Goal: Task Accomplishment & Management: Complete application form

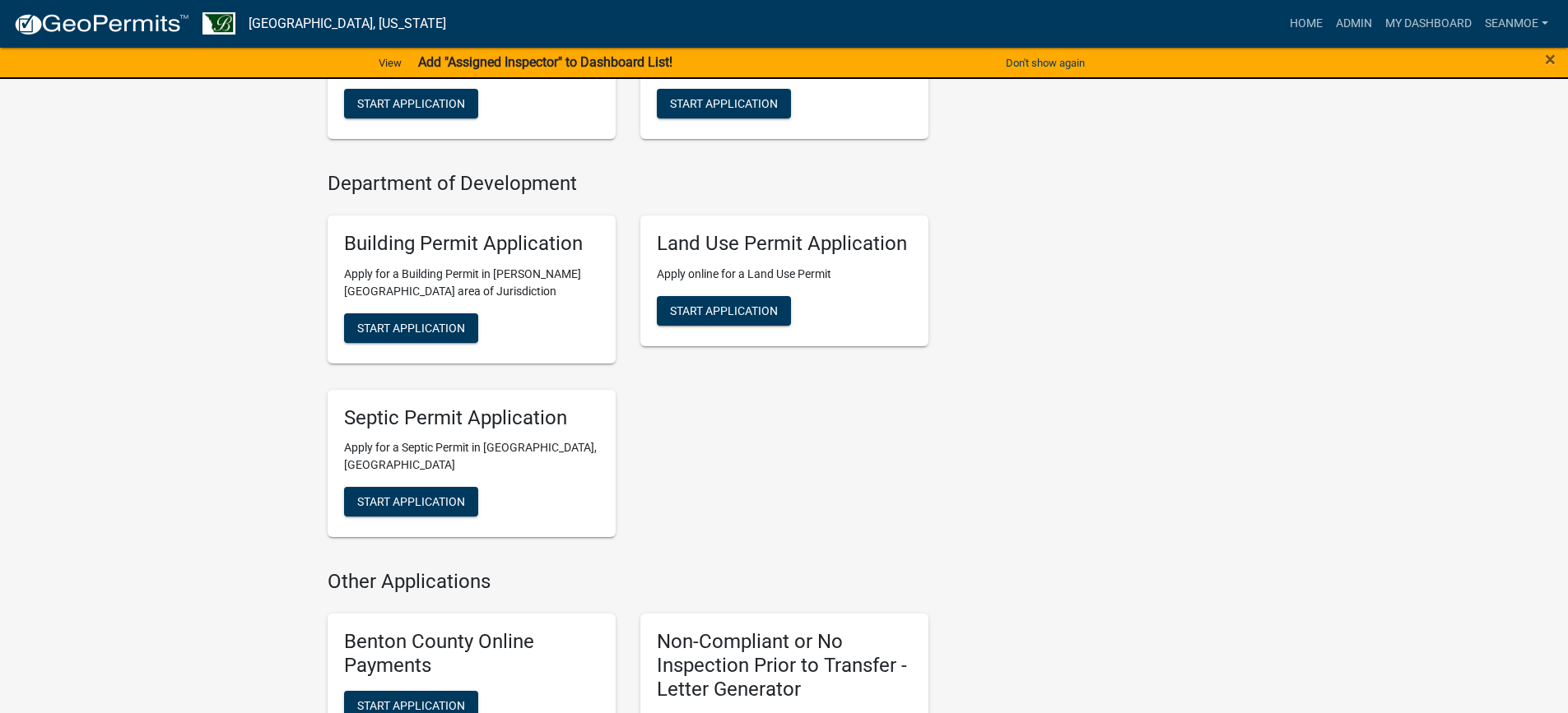
scroll to position [494, 0]
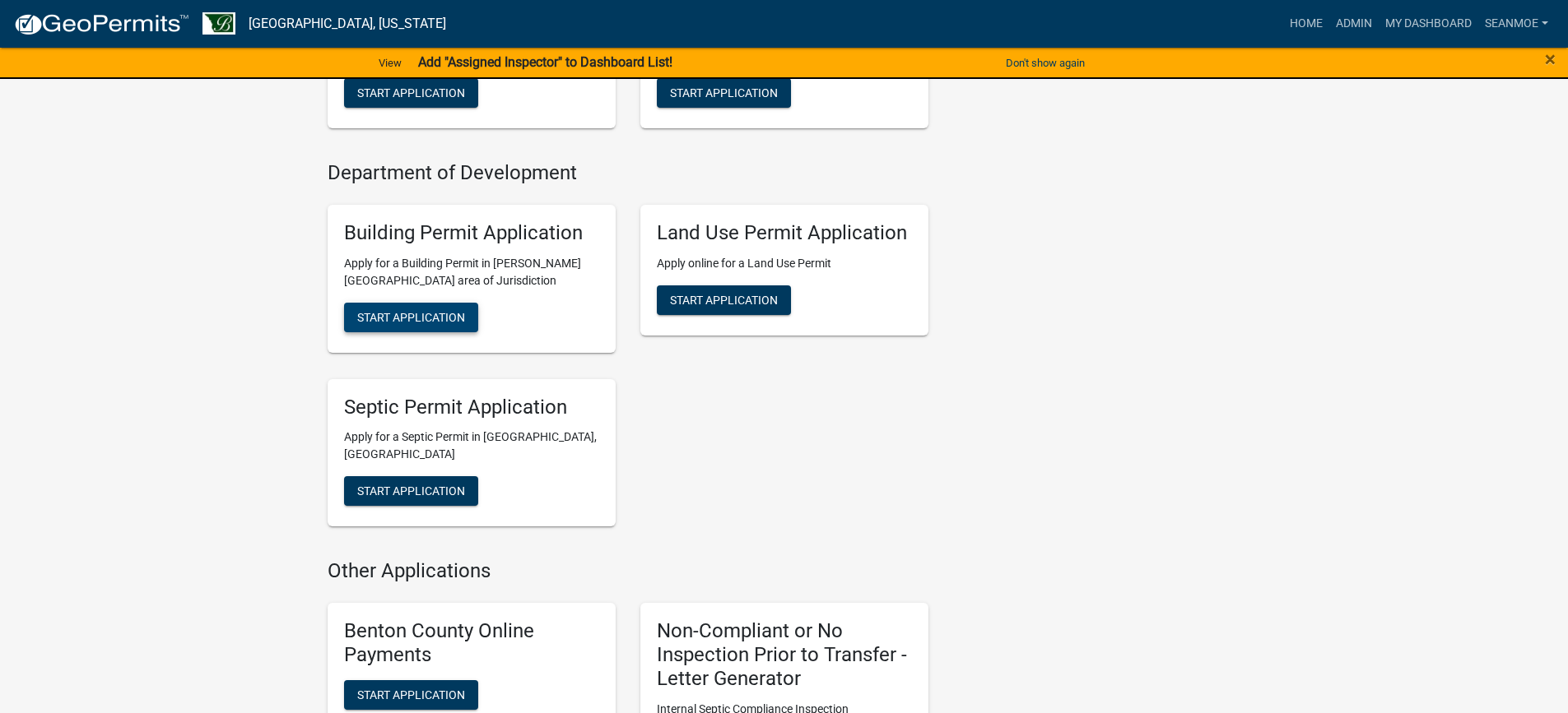
click at [406, 319] on span "Start Application" at bounding box center [412, 317] width 108 height 14
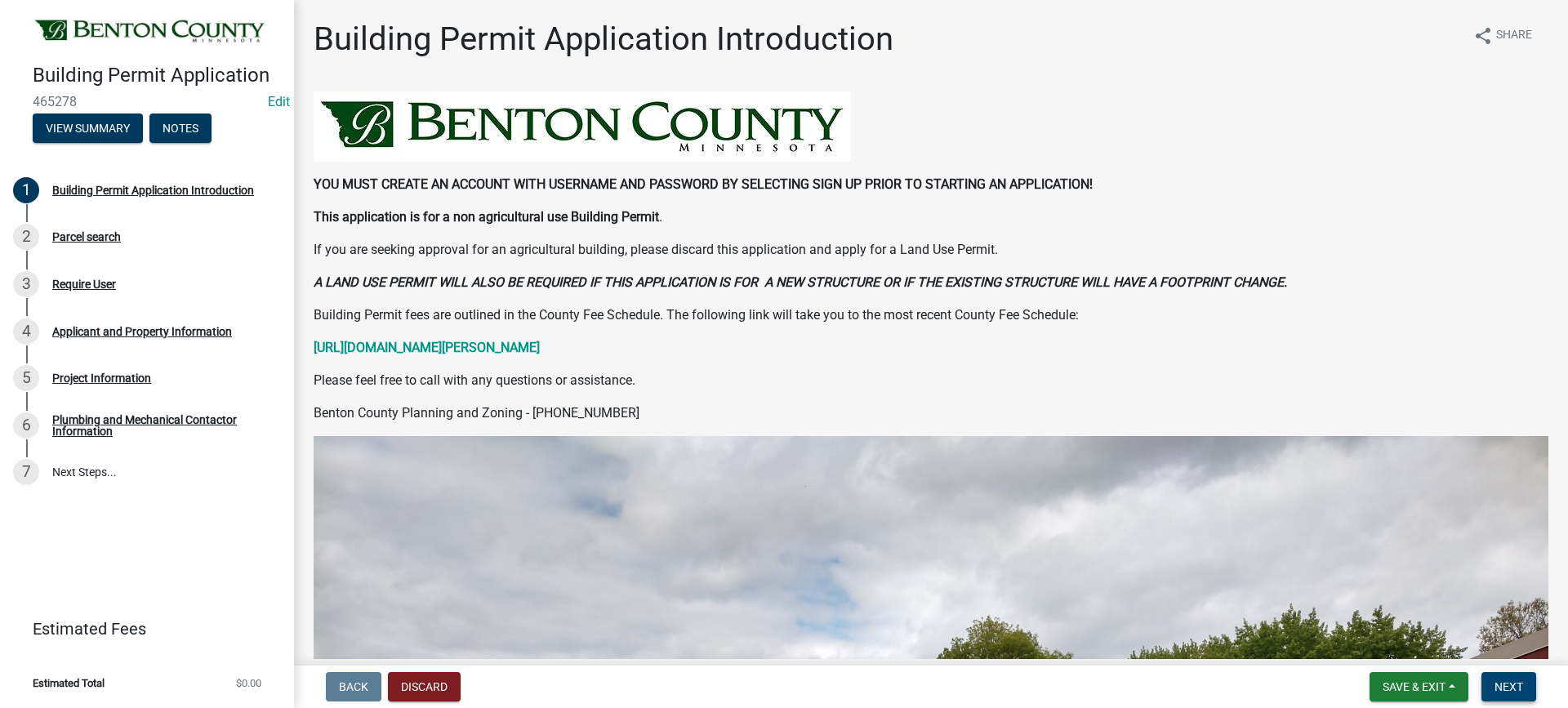
click at [1506, 691] on span "Next" at bounding box center [1509, 687] width 29 height 13
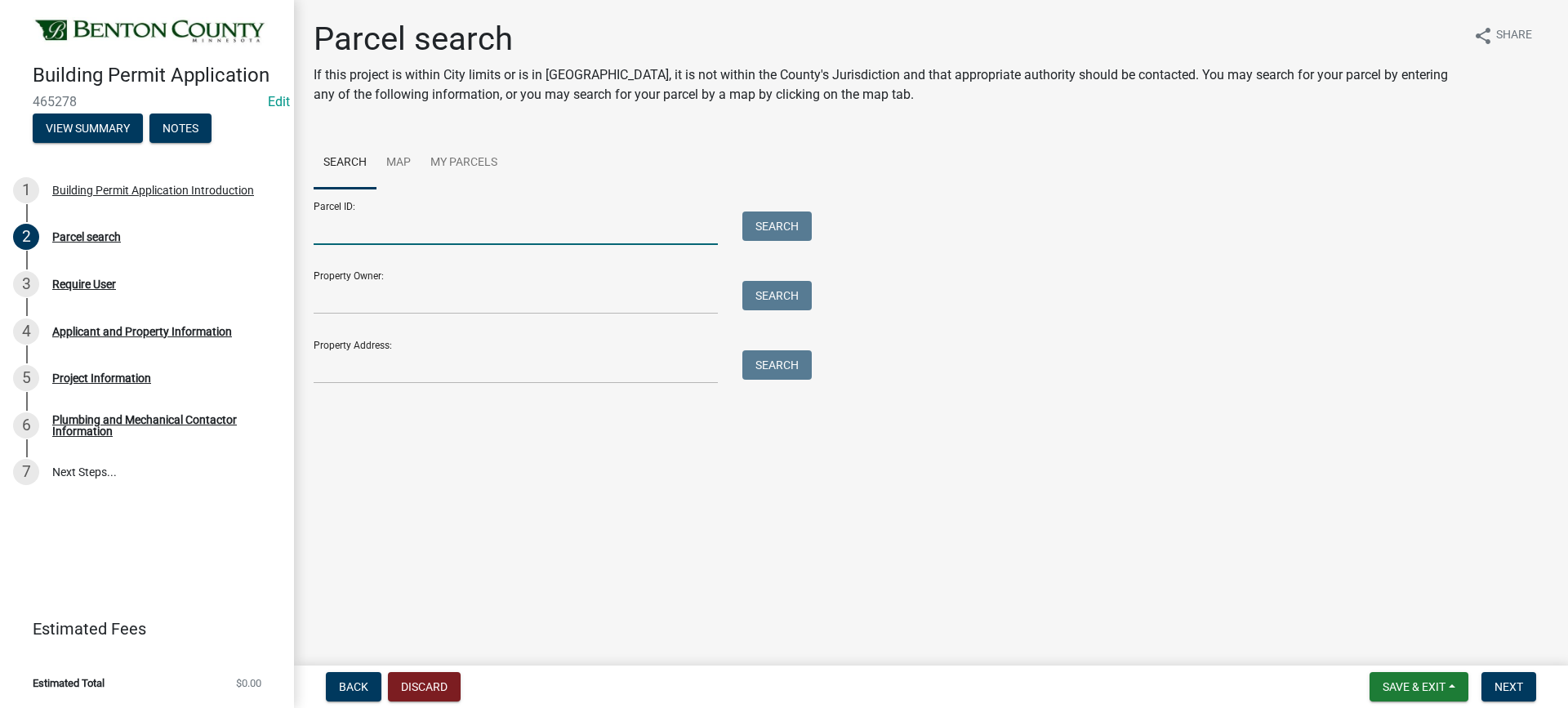
click at [409, 234] on input "Parcel ID:" at bounding box center [516, 228] width 405 height 34
type input "060009900"
click at [770, 223] on button "Search" at bounding box center [777, 226] width 69 height 30
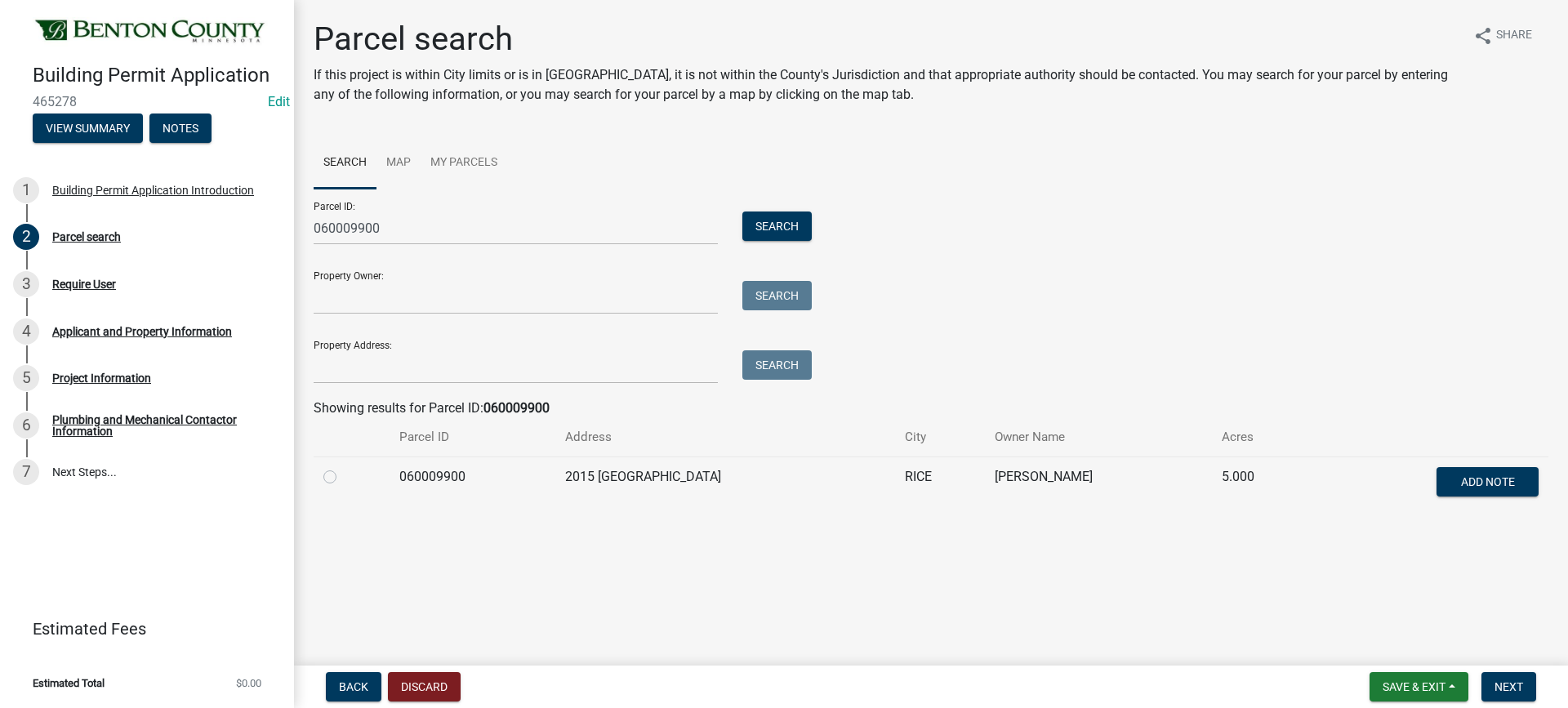
click at [343, 467] on label at bounding box center [343, 467] width 0 height 0
click at [343, 478] on input "radio" at bounding box center [348, 472] width 11 height 11
radio input "true"
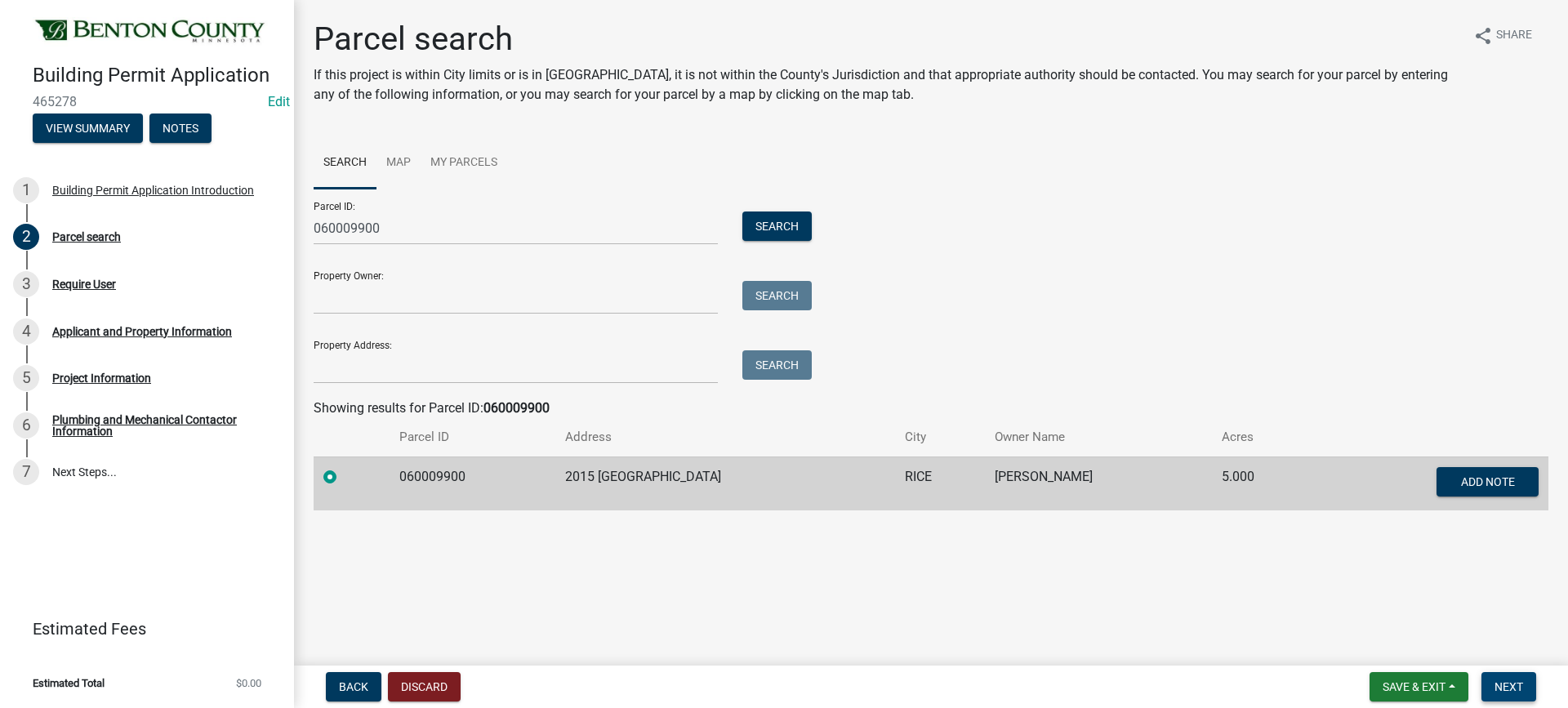
click at [1510, 682] on span "Next" at bounding box center [1509, 687] width 29 height 13
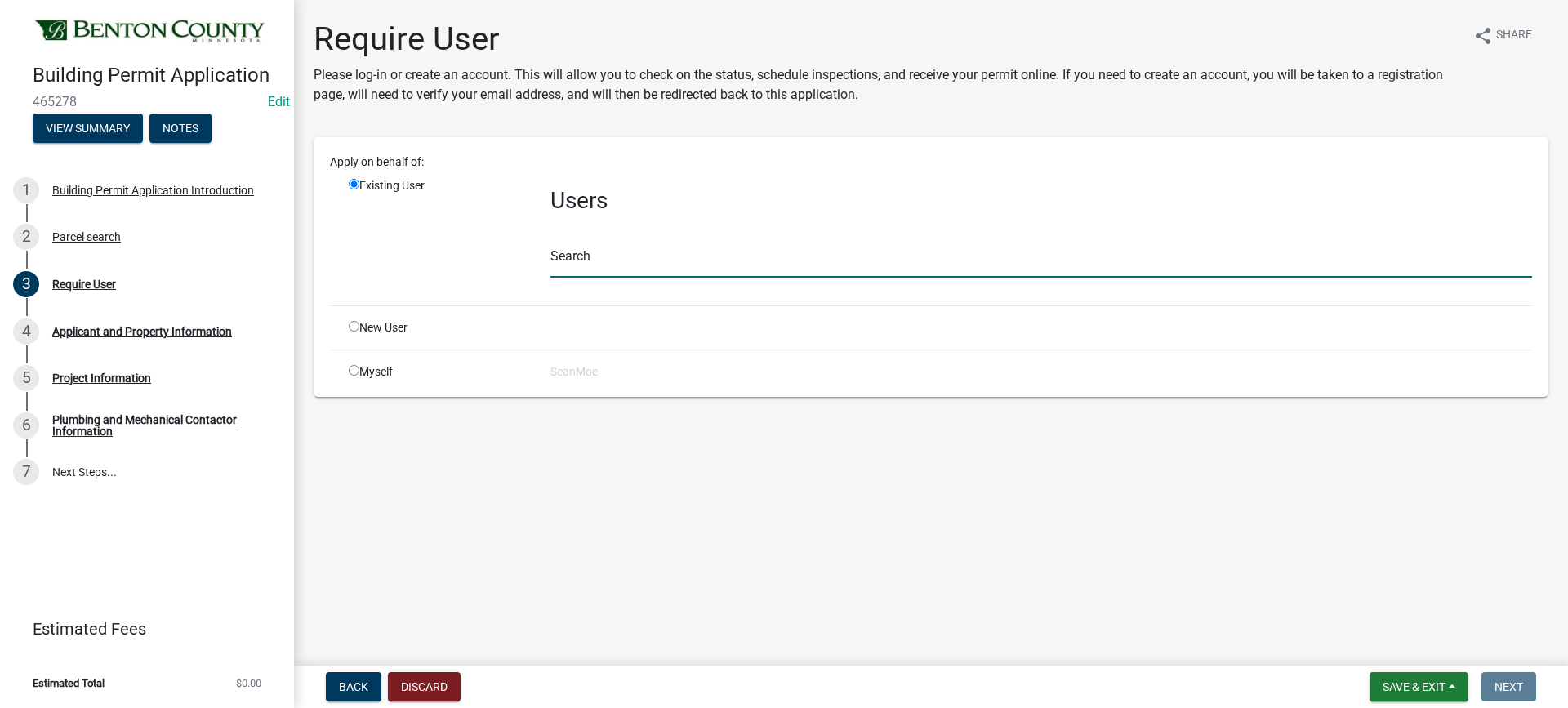
click at [665, 264] on input "text" at bounding box center [1041, 261] width 982 height 34
paste input "RuegeConstruction"
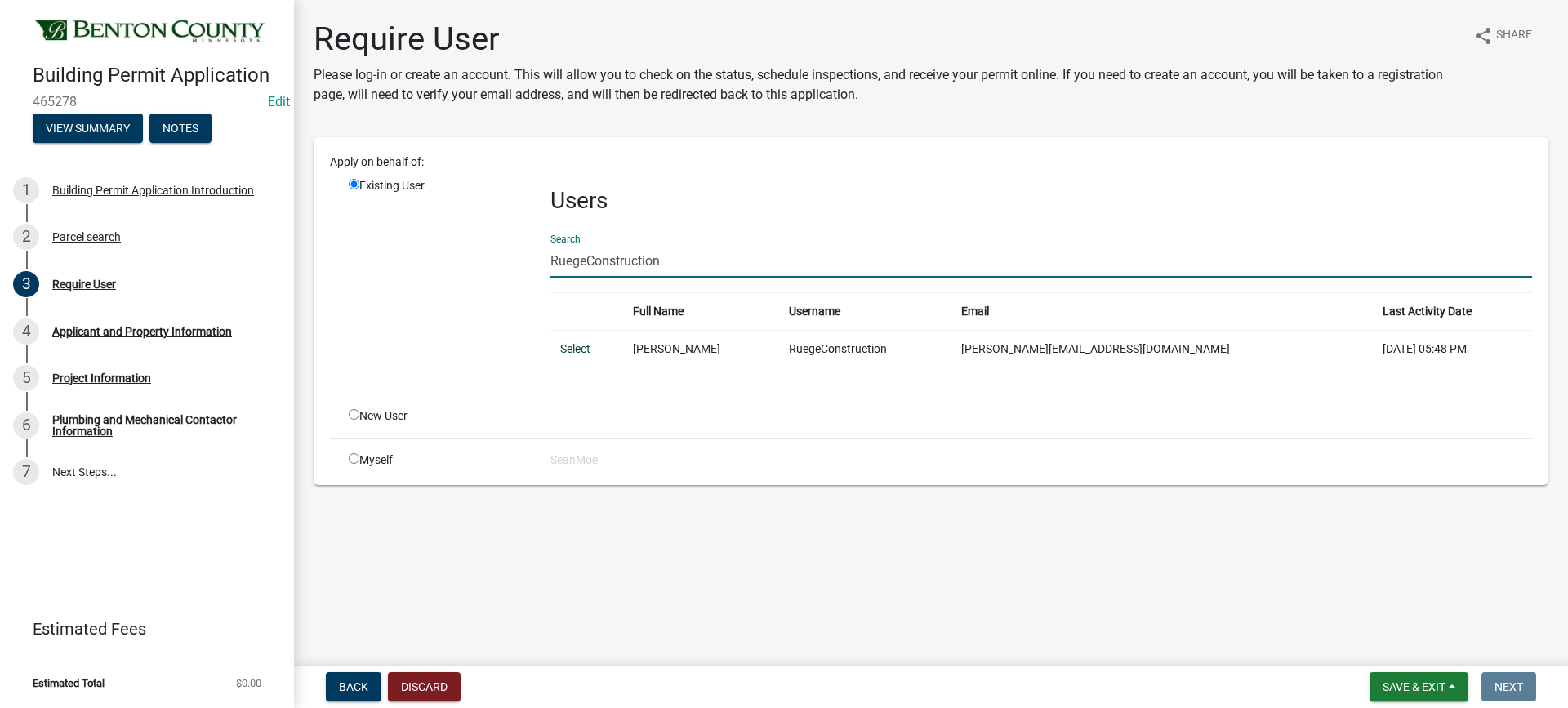
type input "RuegeConstruction"
click at [576, 345] on link "Select" at bounding box center [575, 349] width 31 height 13
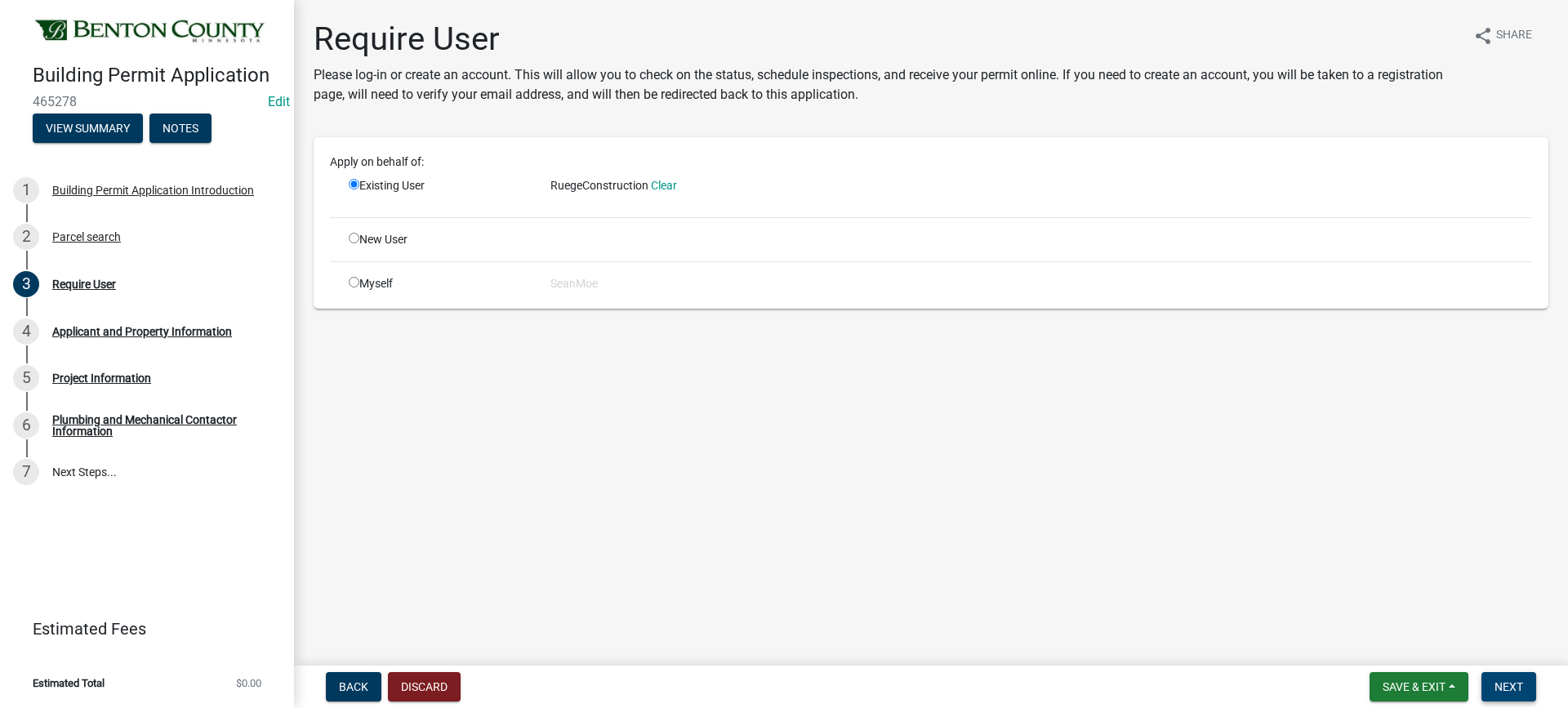
click at [1517, 688] on span "Next" at bounding box center [1509, 687] width 29 height 13
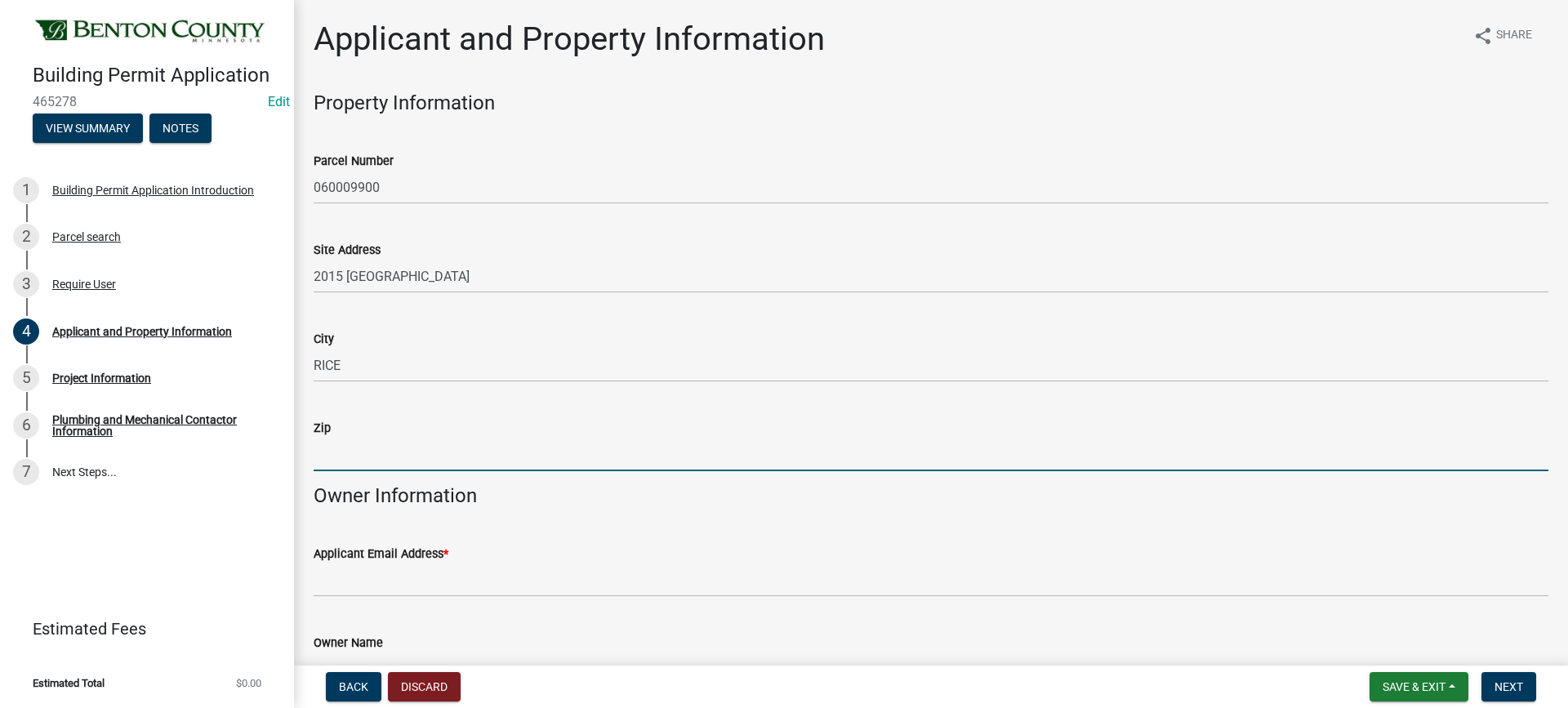
click at [384, 454] on input "Zip" at bounding box center [931, 454] width 1235 height 34
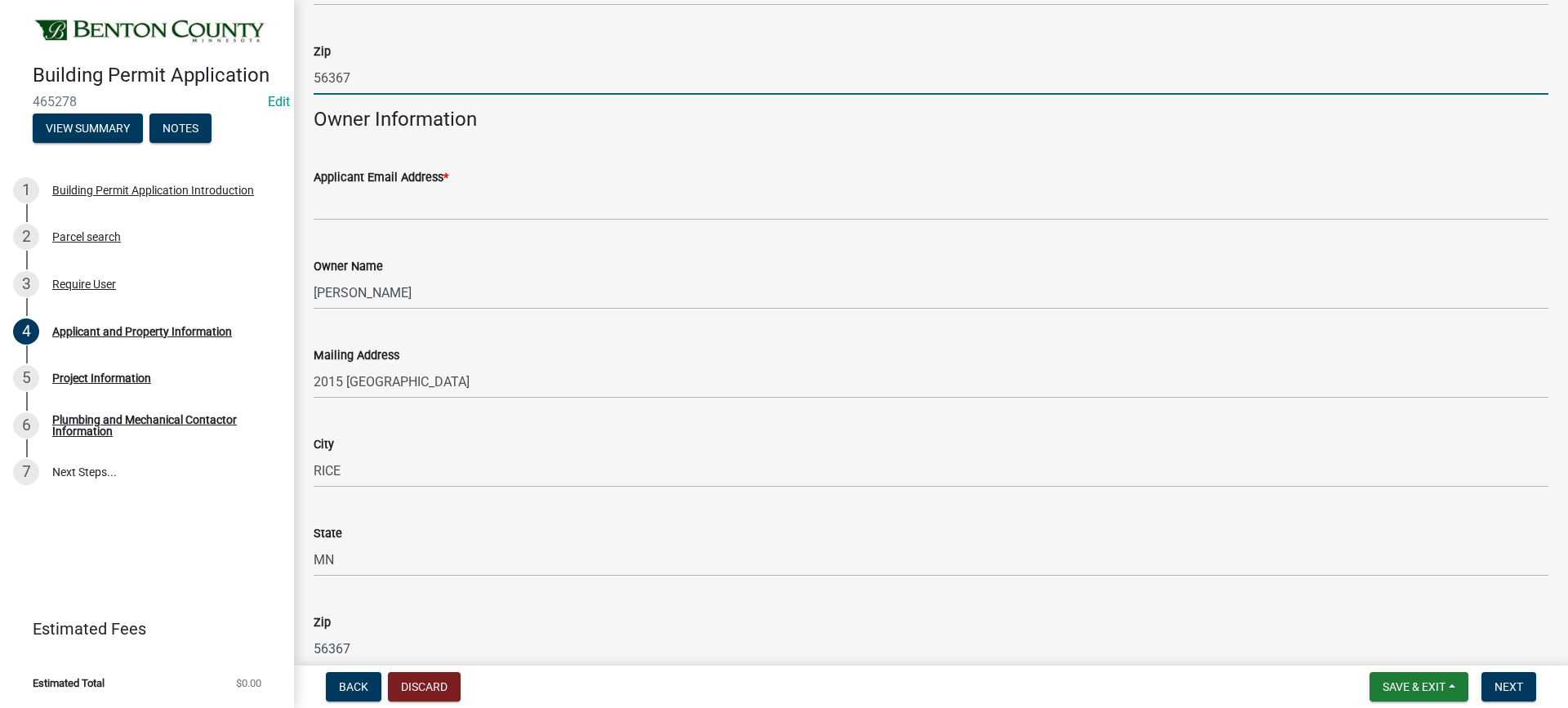
scroll to position [409, 0]
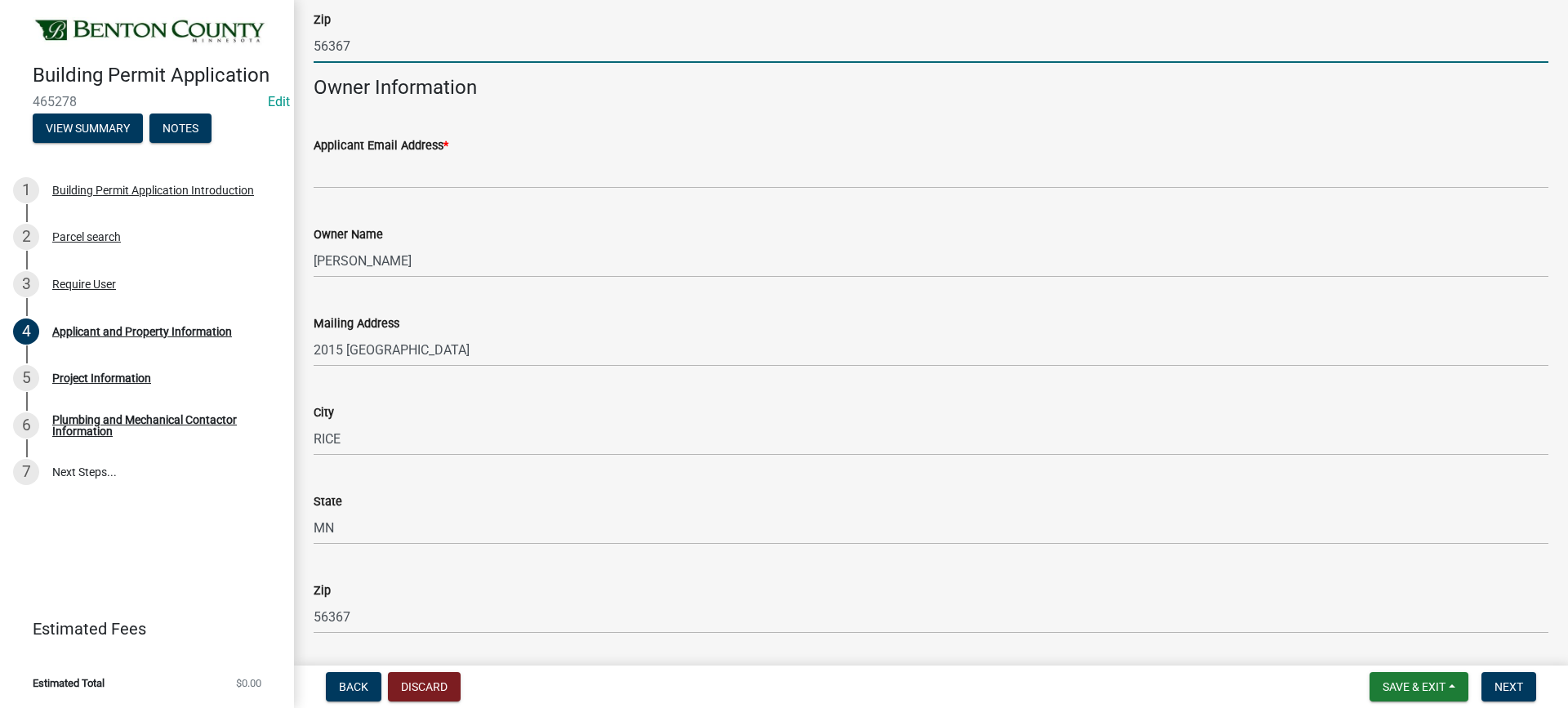
type input "56367"
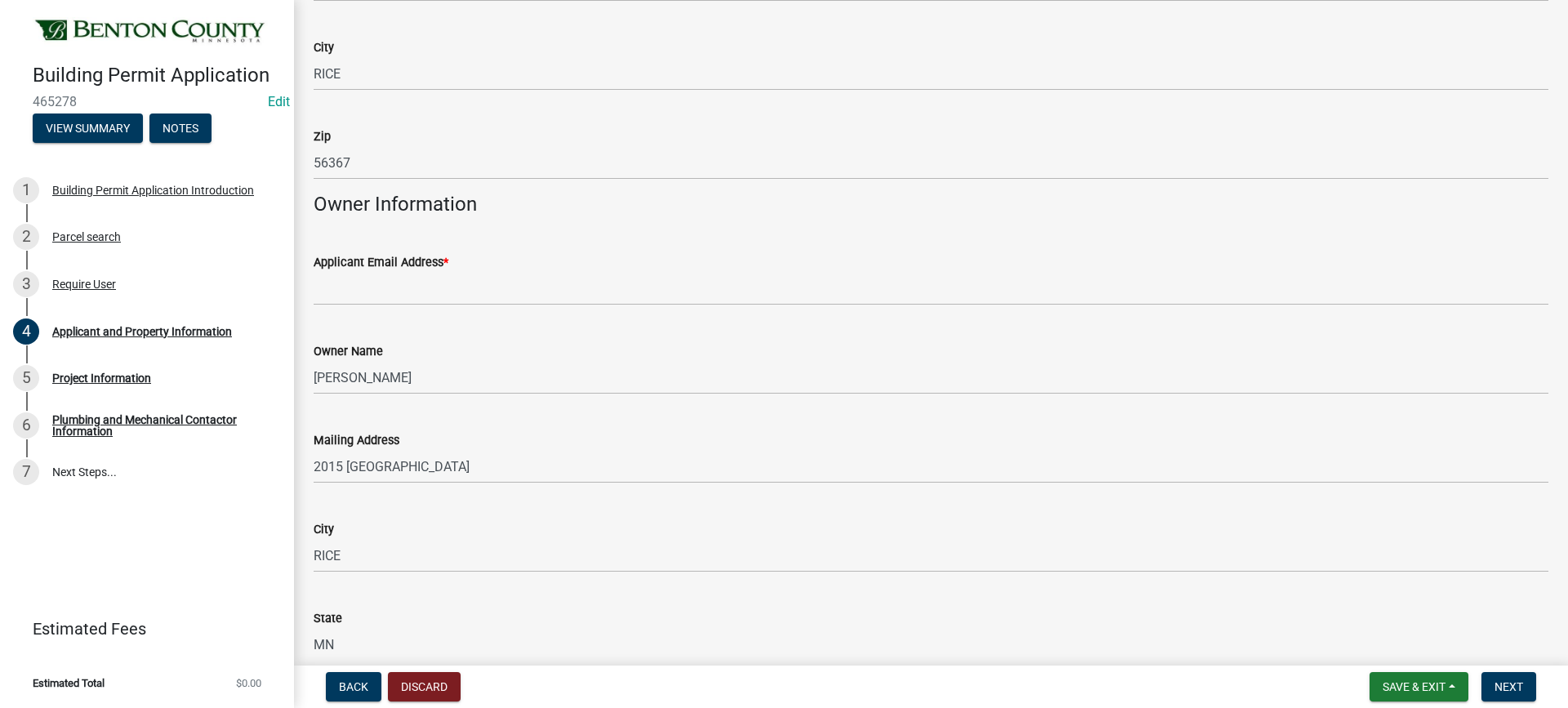
scroll to position [245, 0]
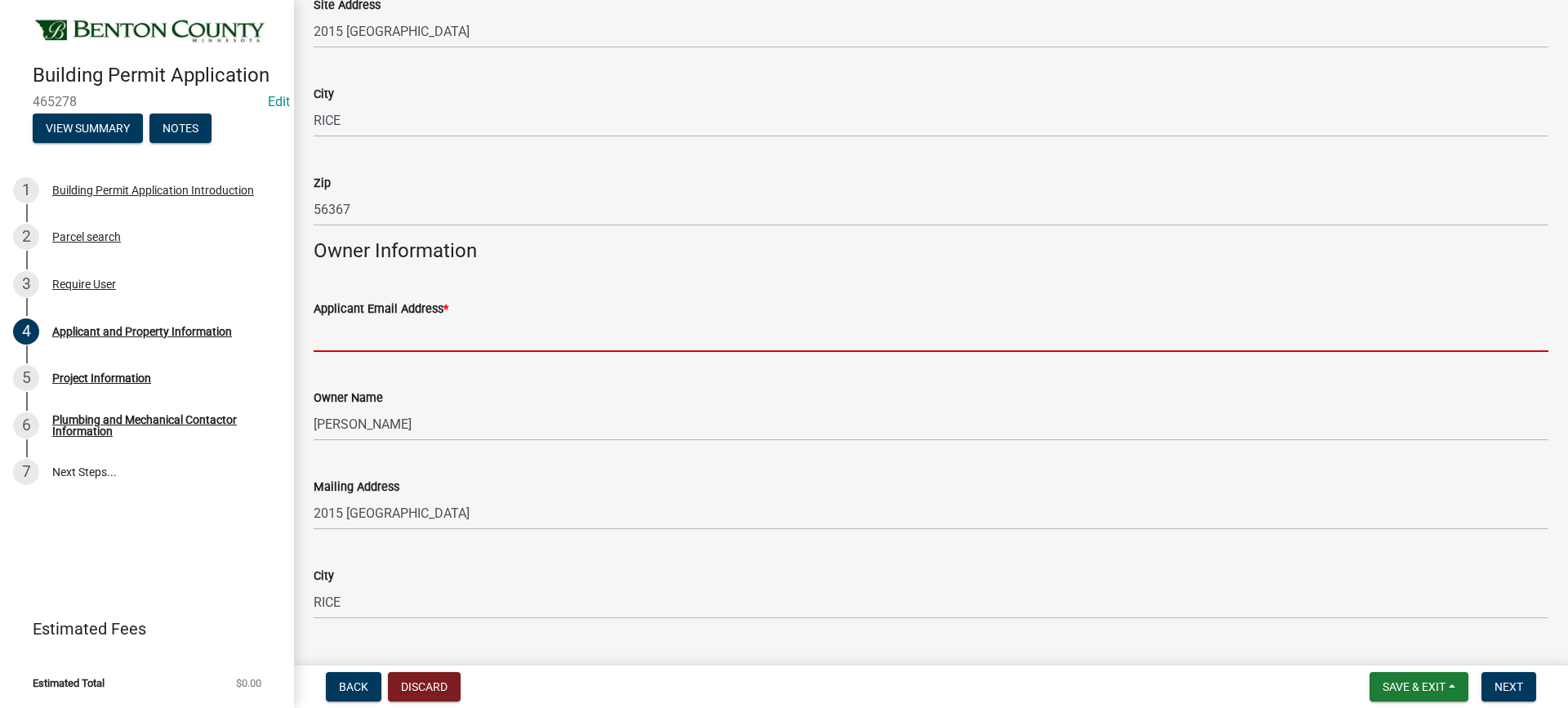
click at [401, 335] on input "Applicant Email Address *" at bounding box center [931, 335] width 1235 height 34
paste input "[EMAIL_ADDRESS][DOMAIN_NAME]"
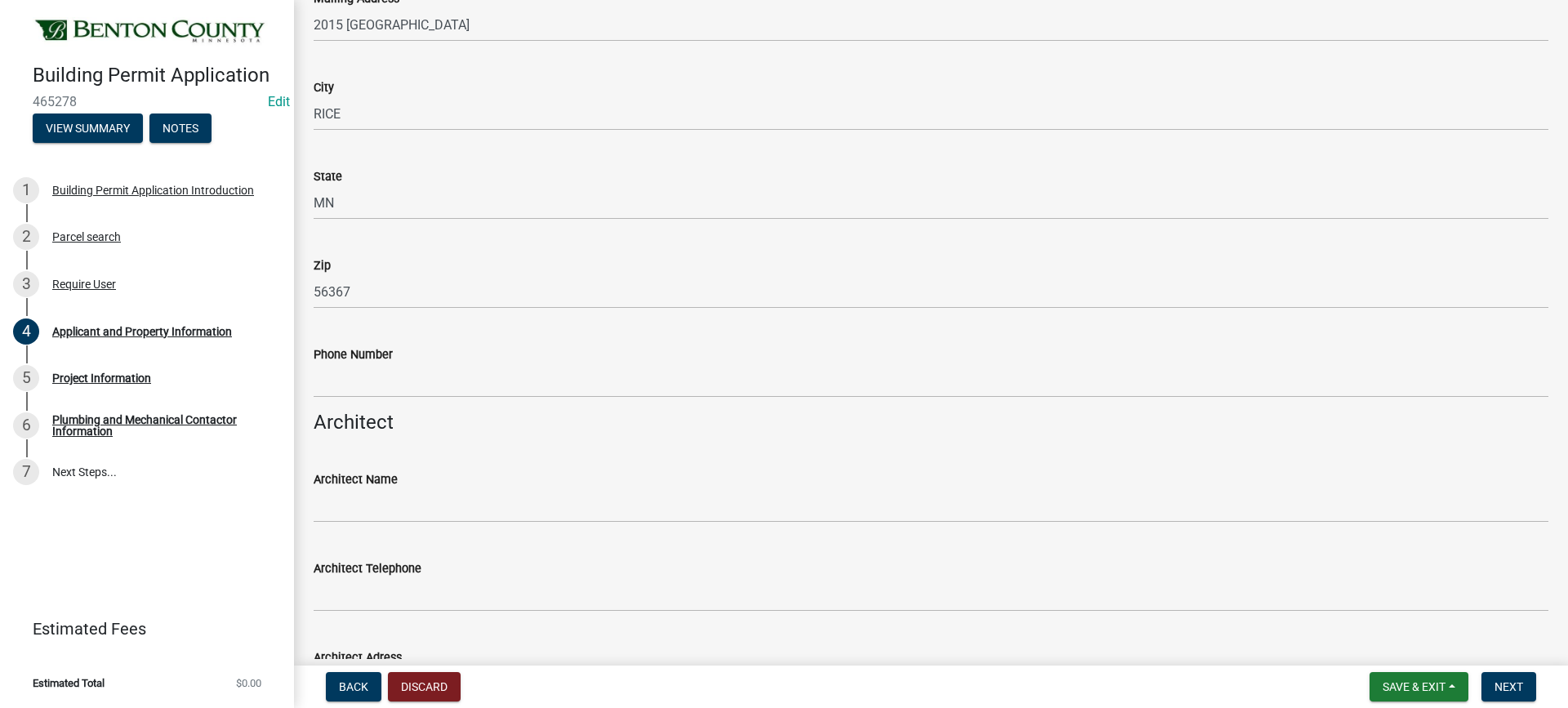
scroll to position [735, 0]
type input "[EMAIL_ADDRESS][DOMAIN_NAME]"
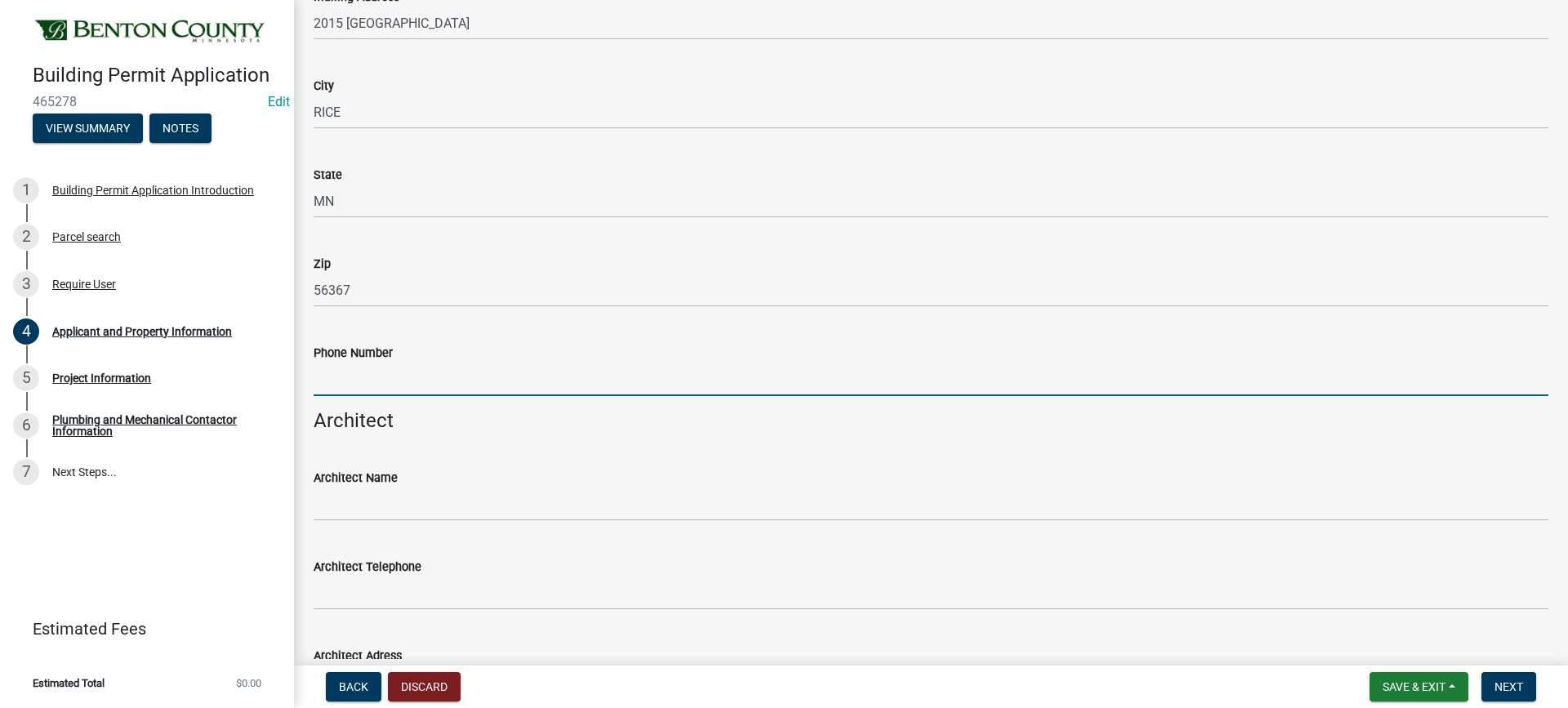
click at [363, 382] on input "Phone Number" at bounding box center [931, 379] width 1235 height 34
paste input "3202474005"
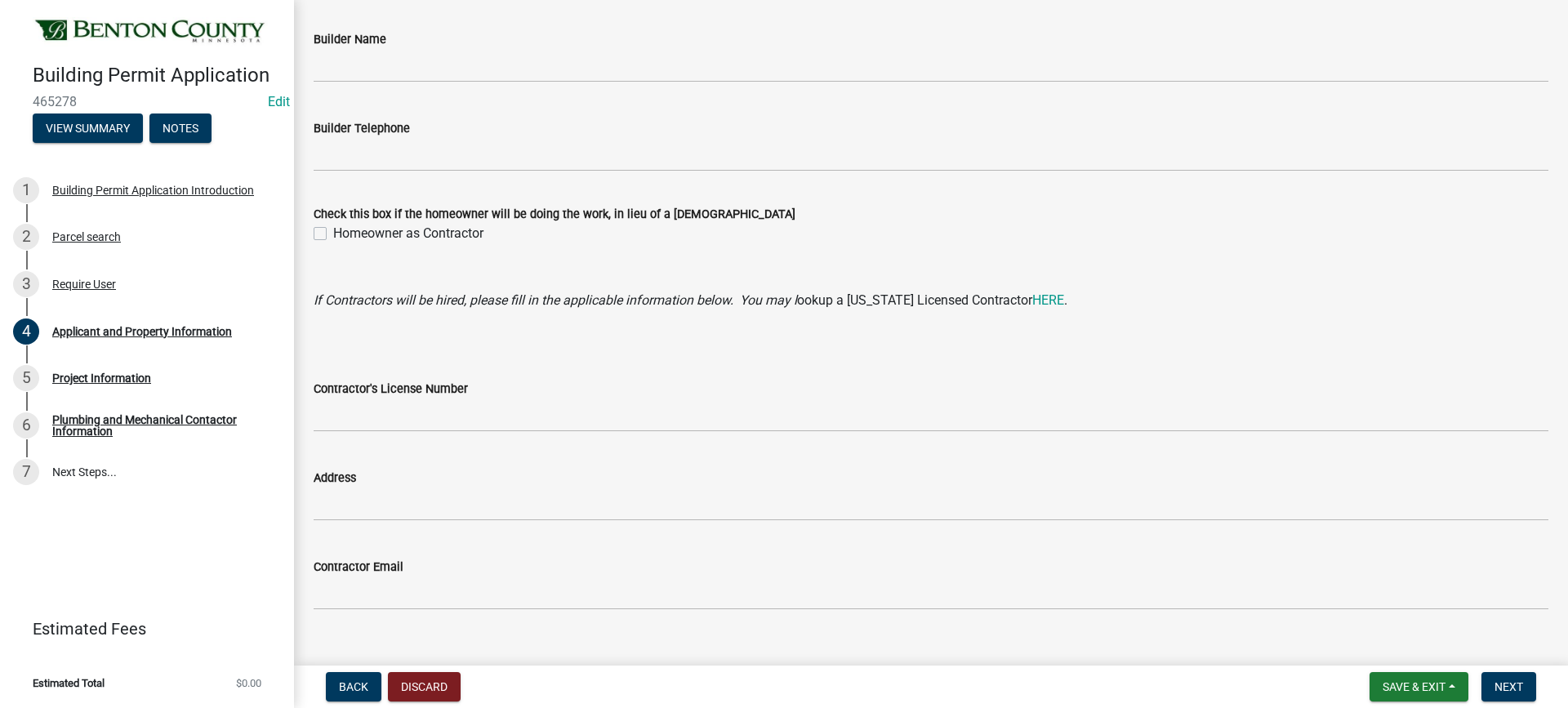
scroll to position [1505, 0]
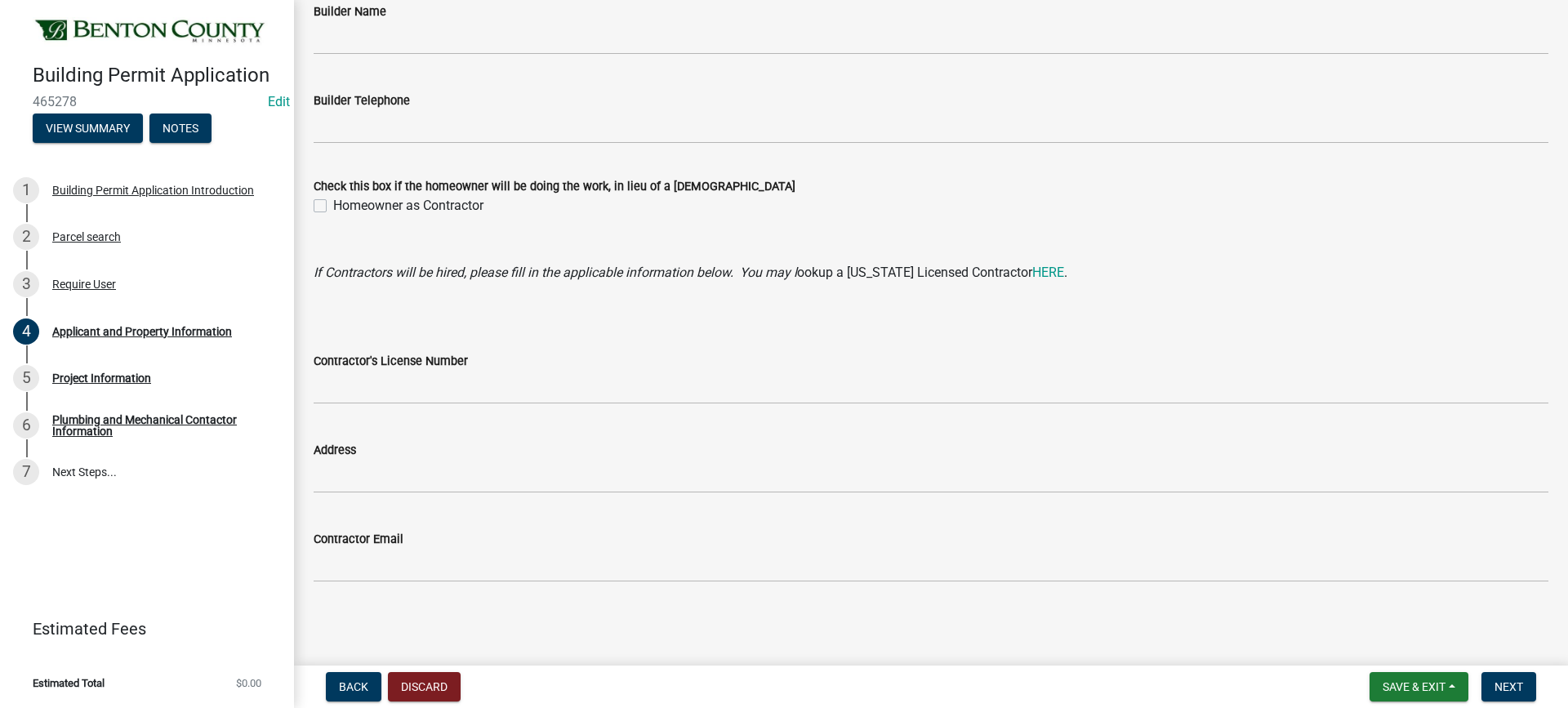
type input "3202474005"
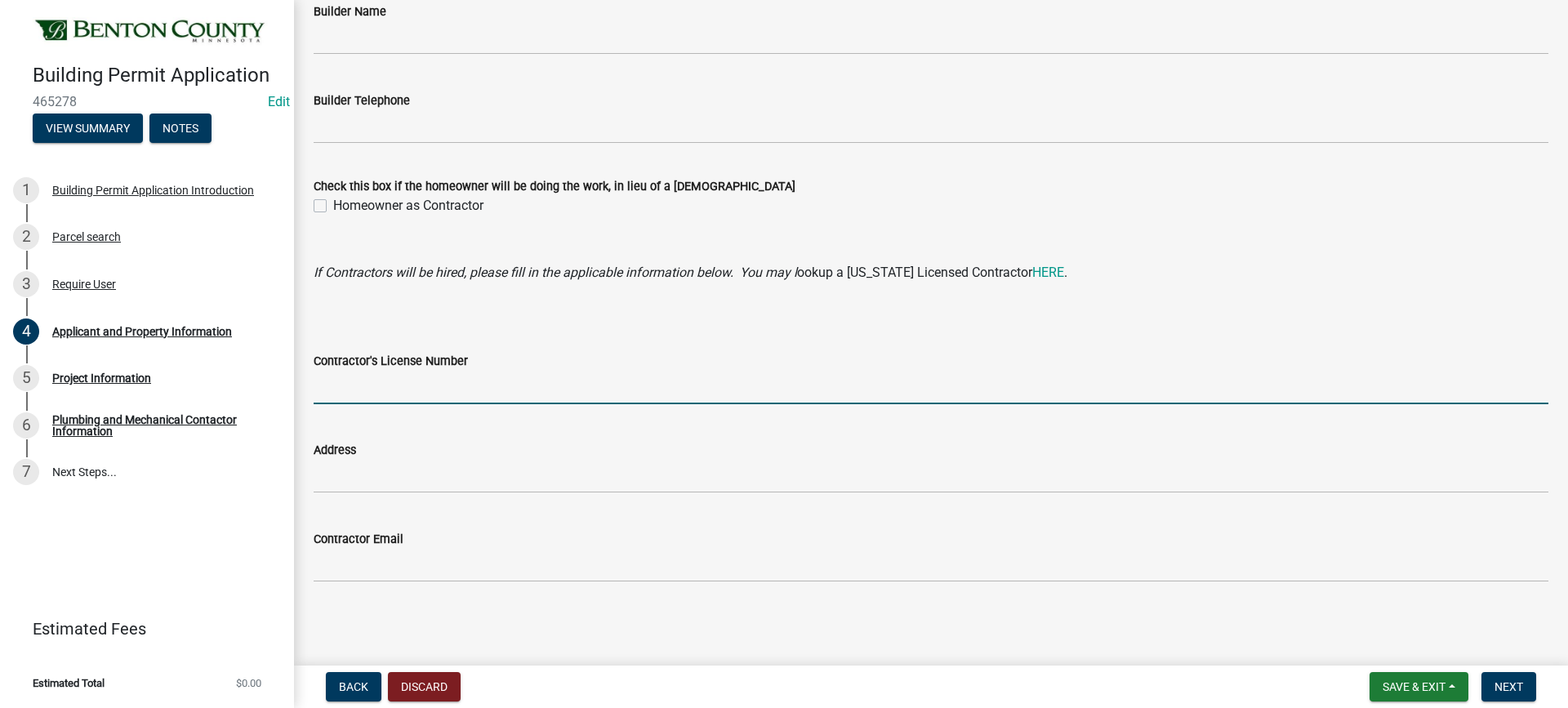
click at [370, 386] on input "Contractor's License Number" at bounding box center [931, 388] width 1235 height 34
paste input "BC 774060"
type input "BC 774060"
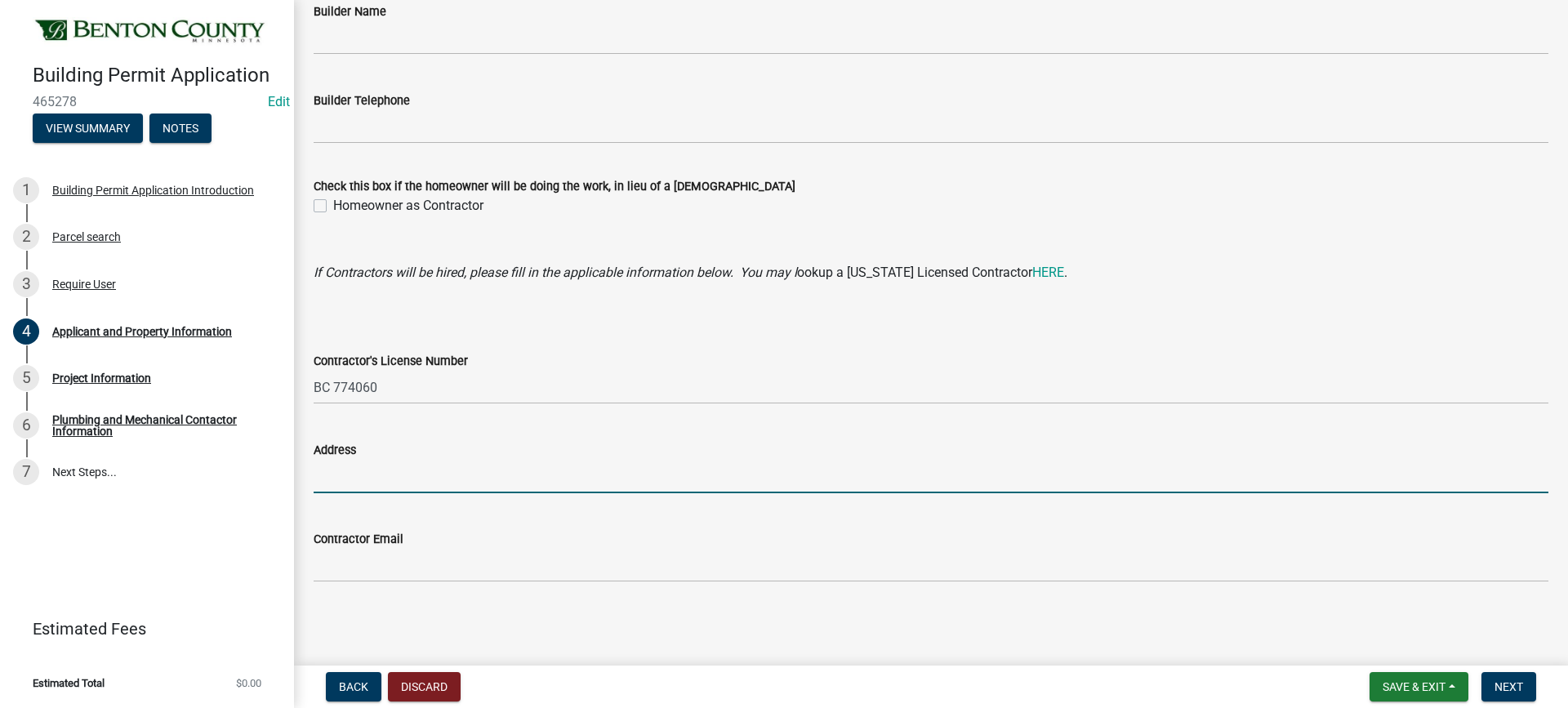
click at [427, 484] on input "Address" at bounding box center [931, 476] width 1235 height 34
paste input "[STREET_ADDRESS]"
type input "[STREET_ADDRESS]"
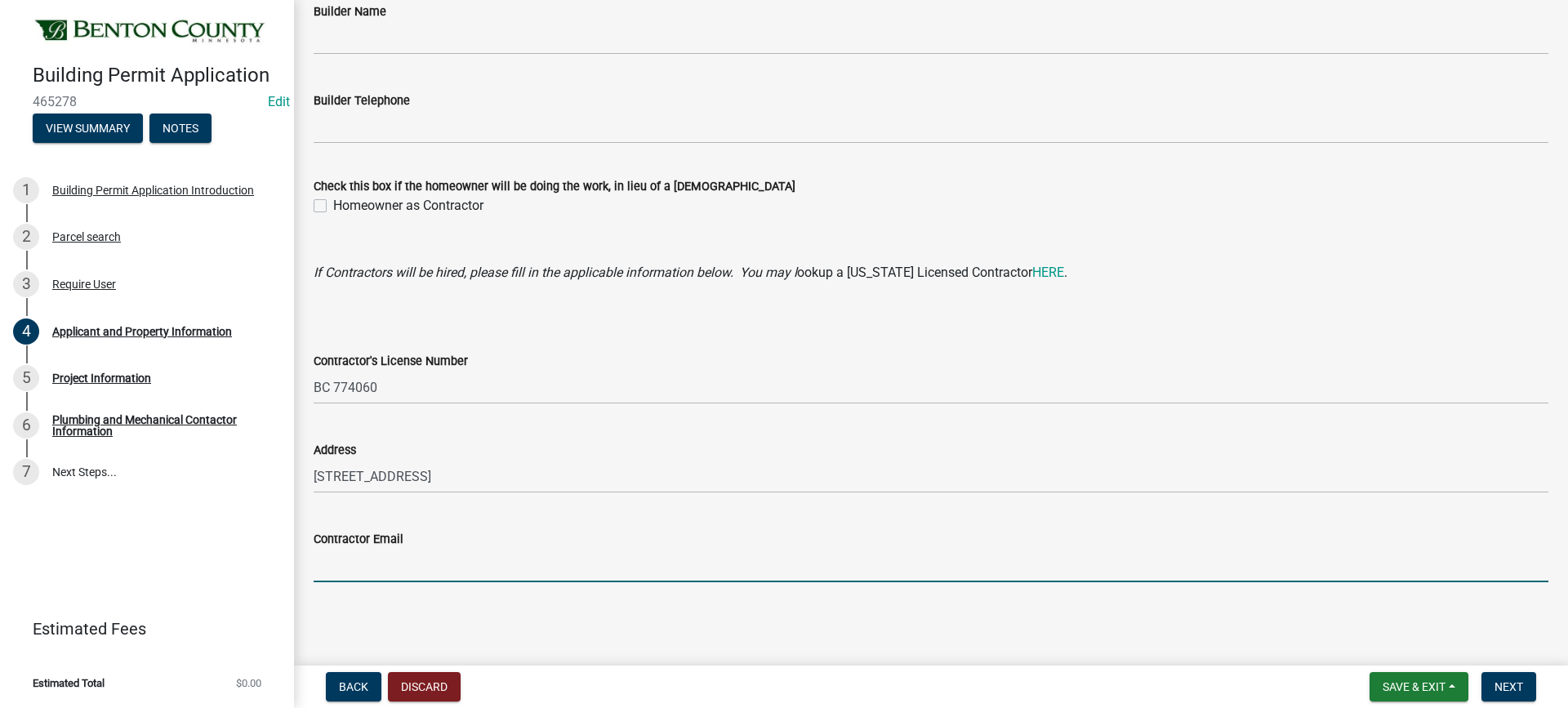
click at [374, 568] on input "Contractor Email" at bounding box center [931, 565] width 1235 height 34
paste input "[EMAIL_ADDRESS][DOMAIN_NAME]"
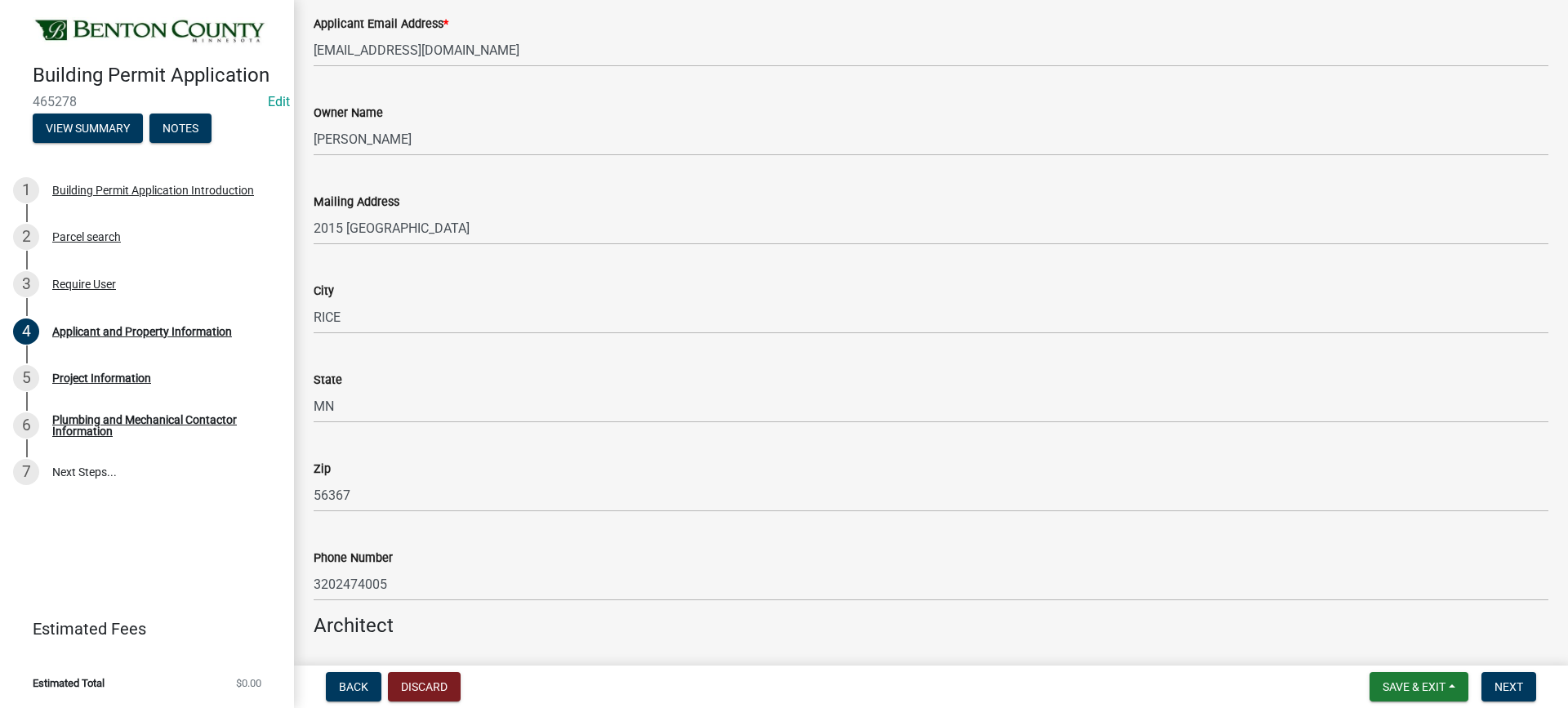
scroll to position [653, 0]
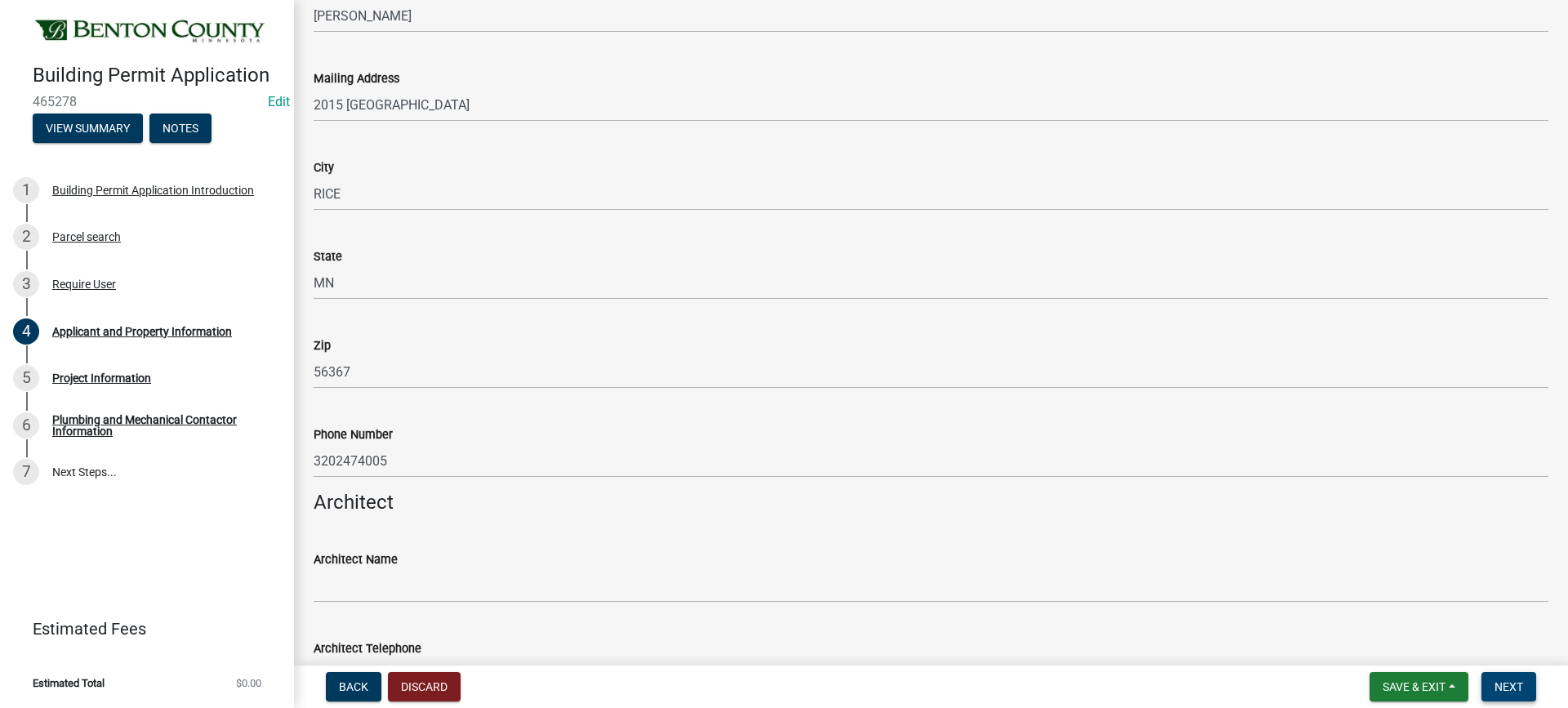
type input "[EMAIL_ADDRESS][DOMAIN_NAME]"
click at [1511, 685] on span "Next" at bounding box center [1509, 687] width 29 height 13
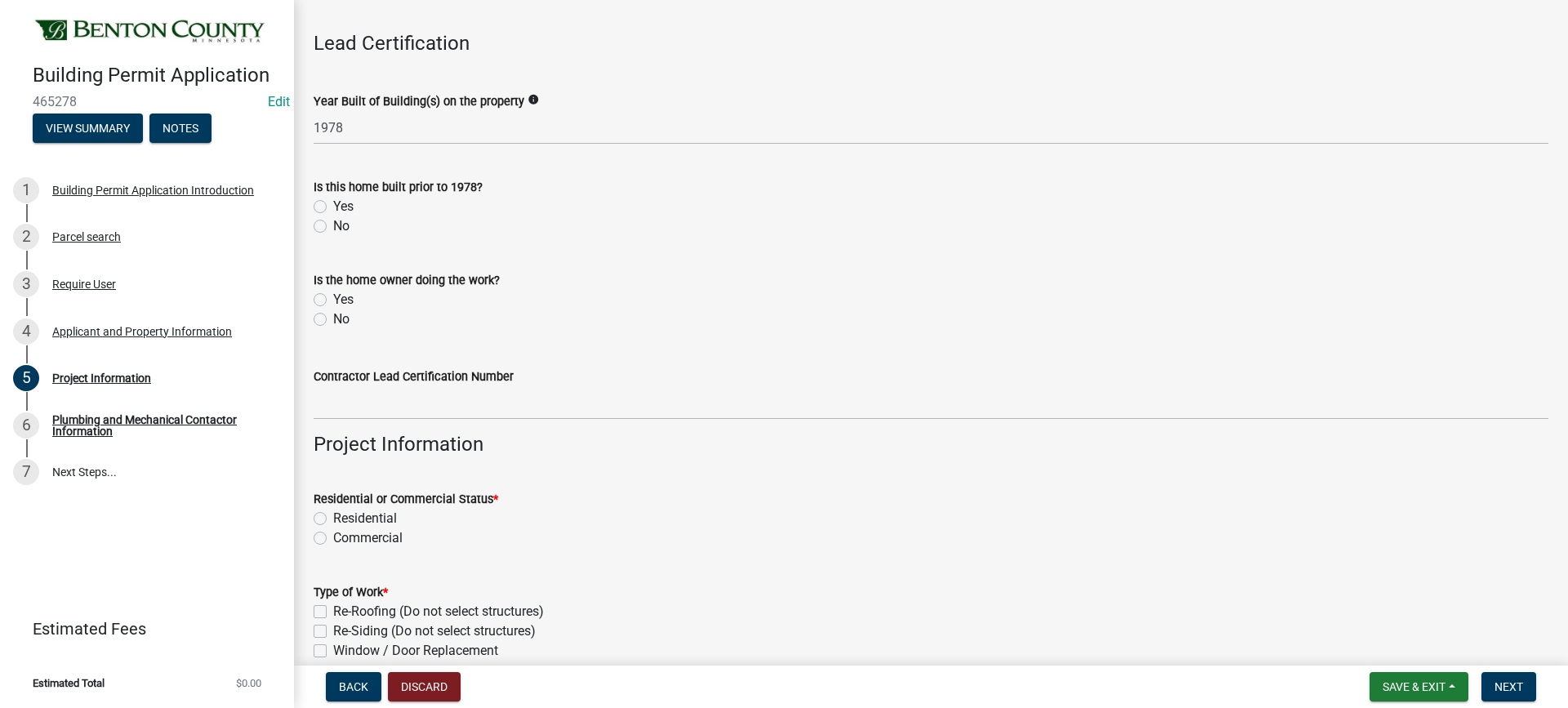
scroll to position [82, 0]
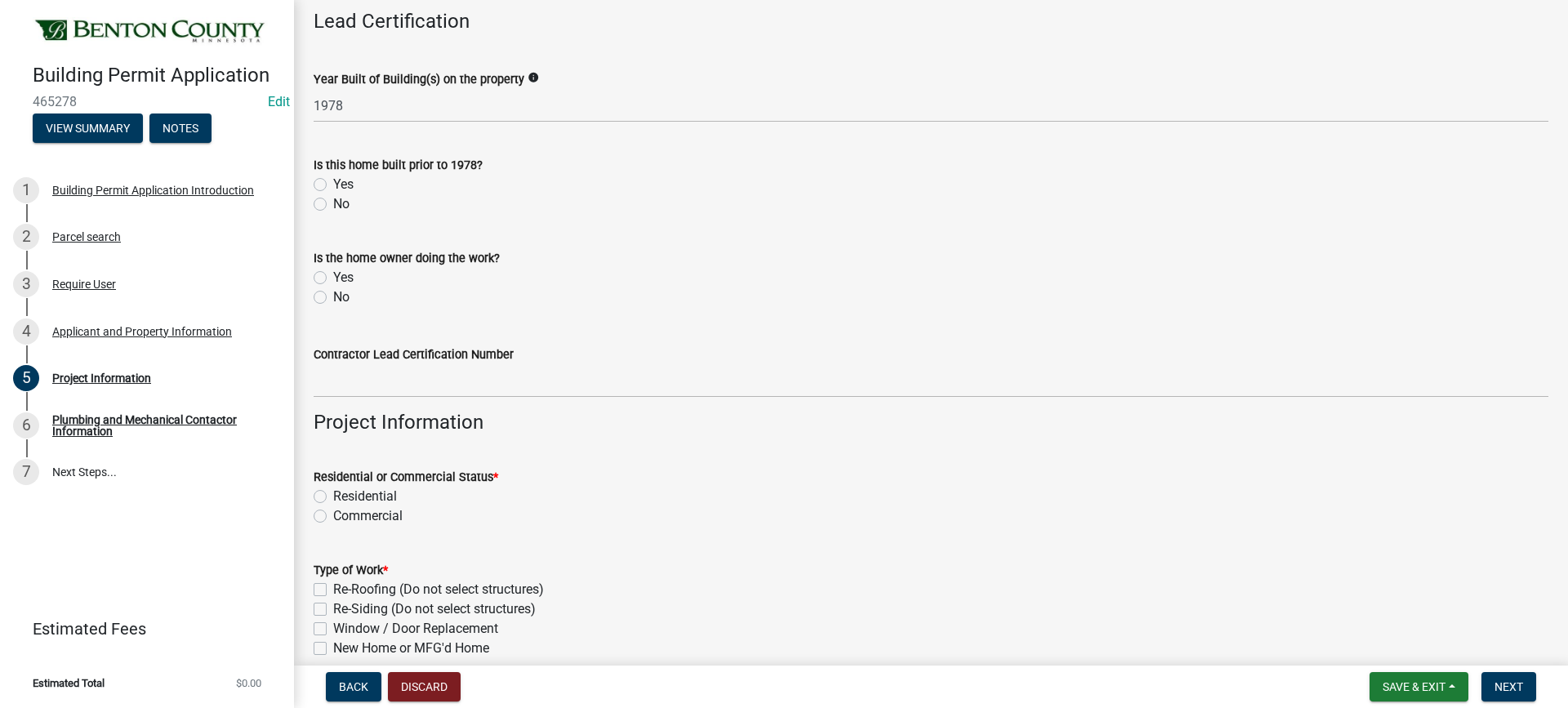
click at [333, 206] on label "No" at bounding box center [340, 204] width 16 height 19
click at [333, 205] on input "No" at bounding box center [338, 200] width 11 height 11
radio input "true"
click at [333, 296] on label "No" at bounding box center [340, 297] width 16 height 19
click at [333, 296] on input "No" at bounding box center [338, 293] width 11 height 11
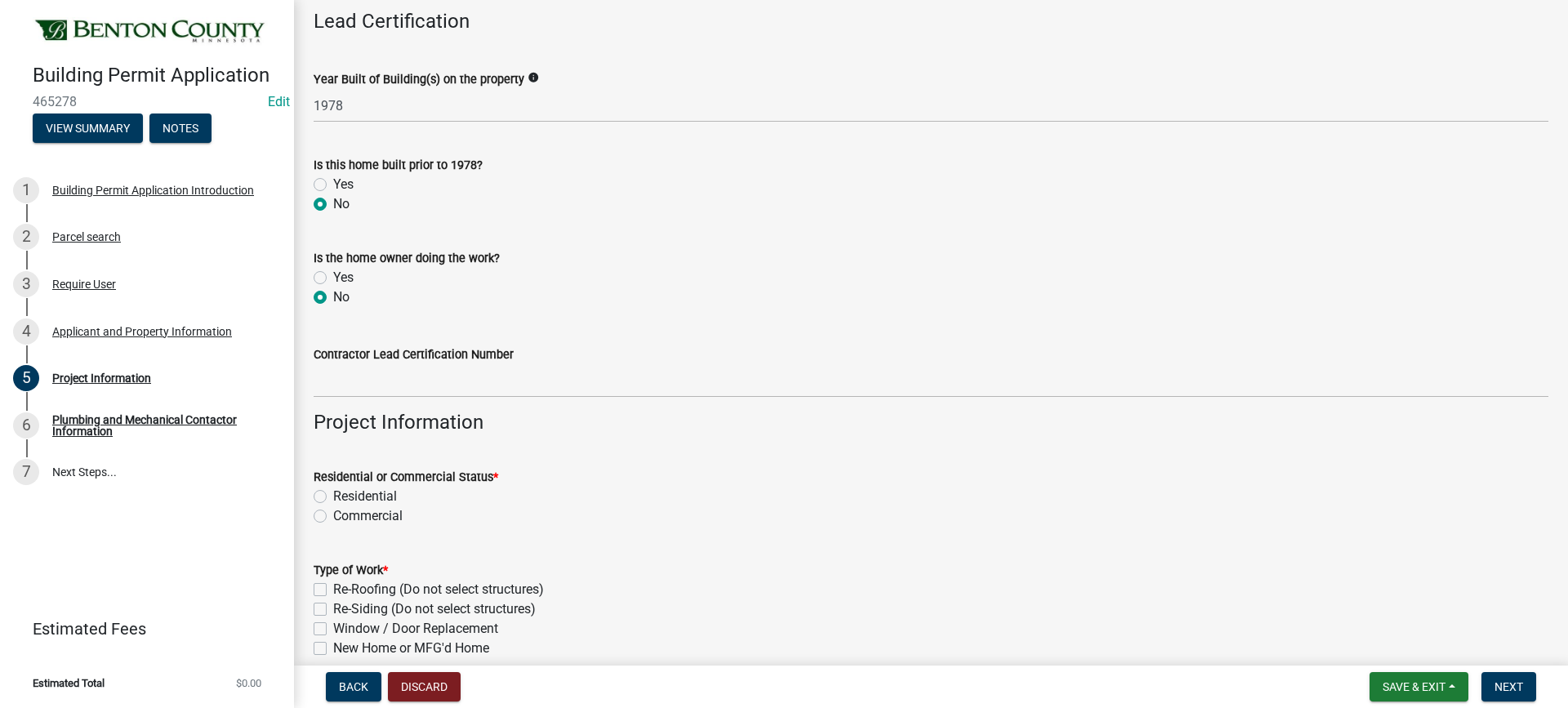
radio input "true"
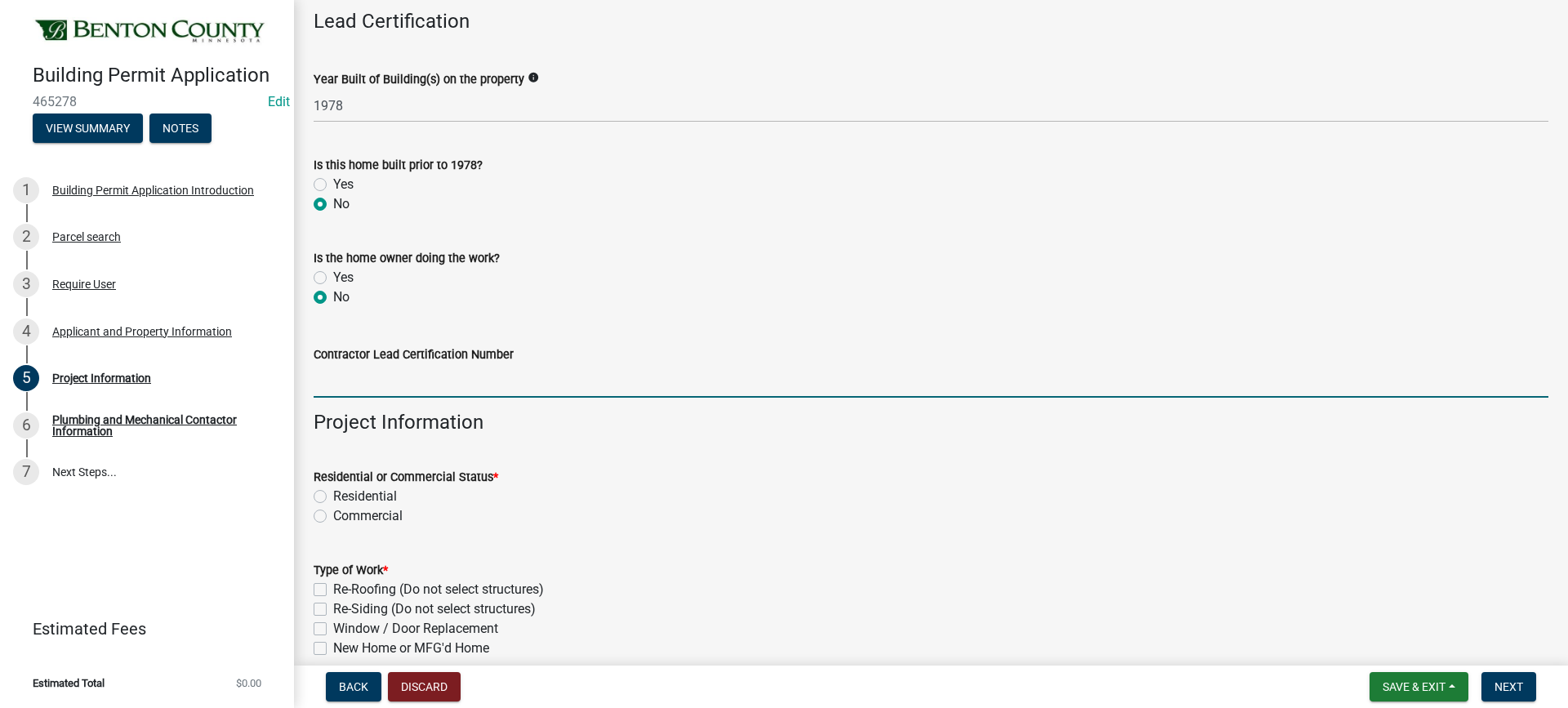
click at [394, 381] on input "Contractor Lead Certification Number" at bounding box center [931, 381] width 1235 height 34
paste input "NAT-F226690-1"
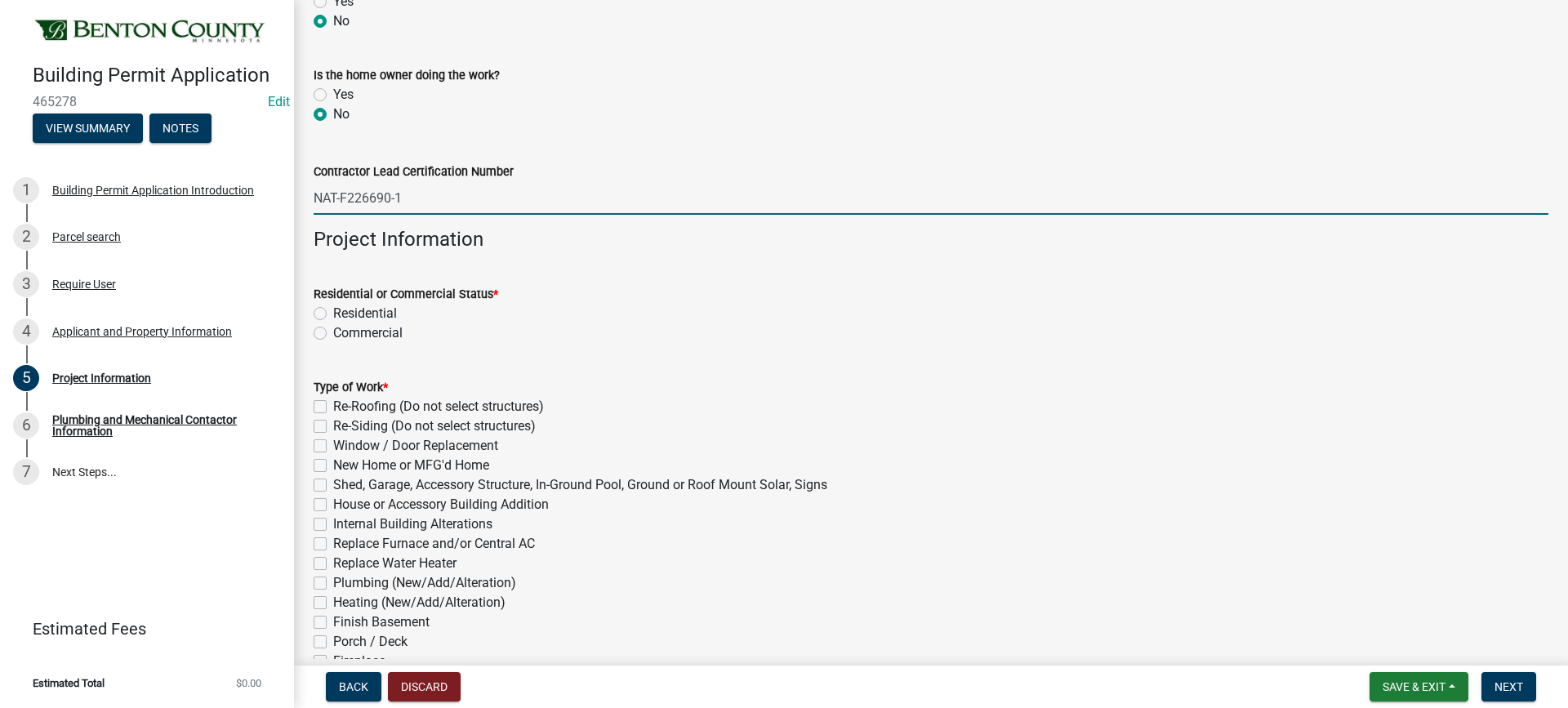
scroll to position [327, 0]
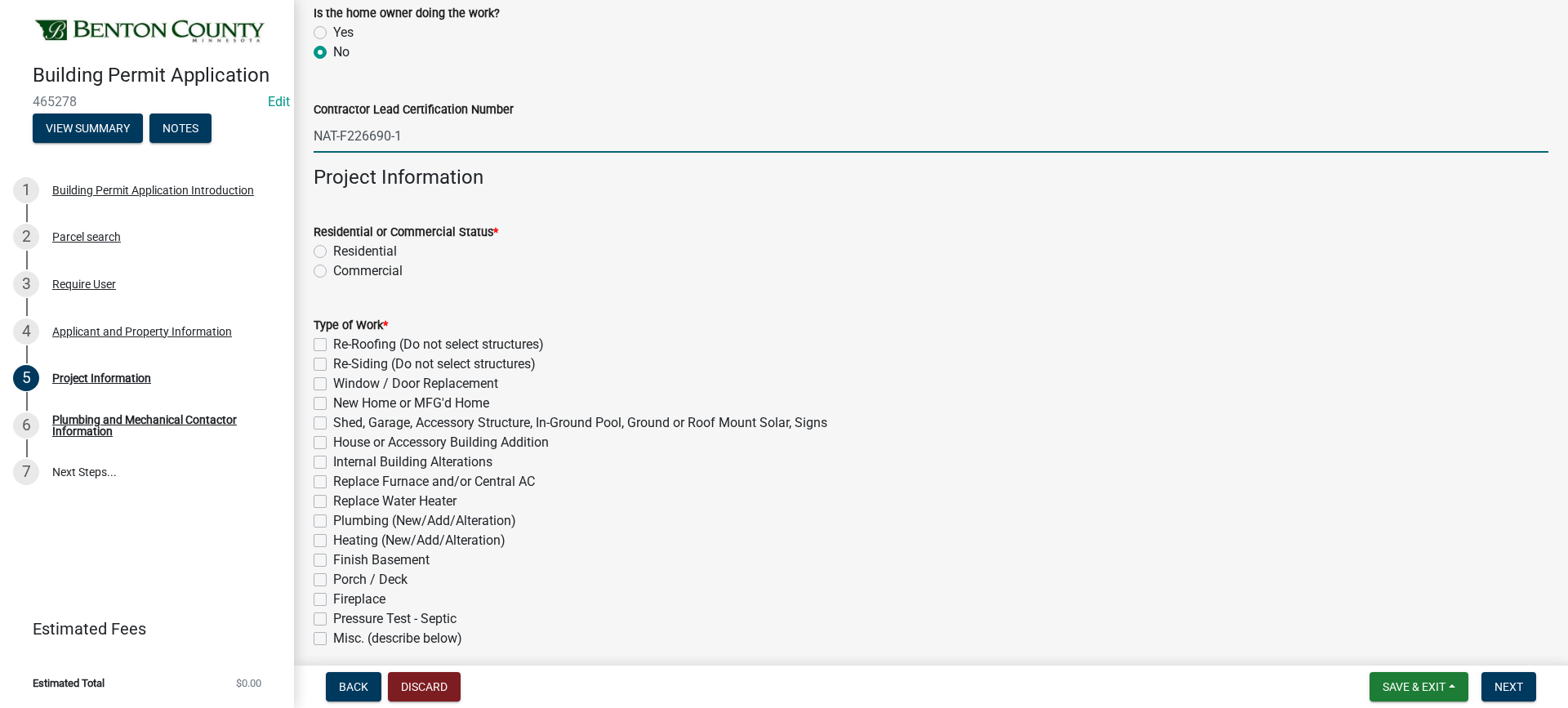
type input "NAT-F226690-1"
click at [333, 251] on label "Residential" at bounding box center [364, 251] width 63 height 19
click at [333, 251] on input "Residential" at bounding box center [338, 247] width 11 height 11
radio input "true"
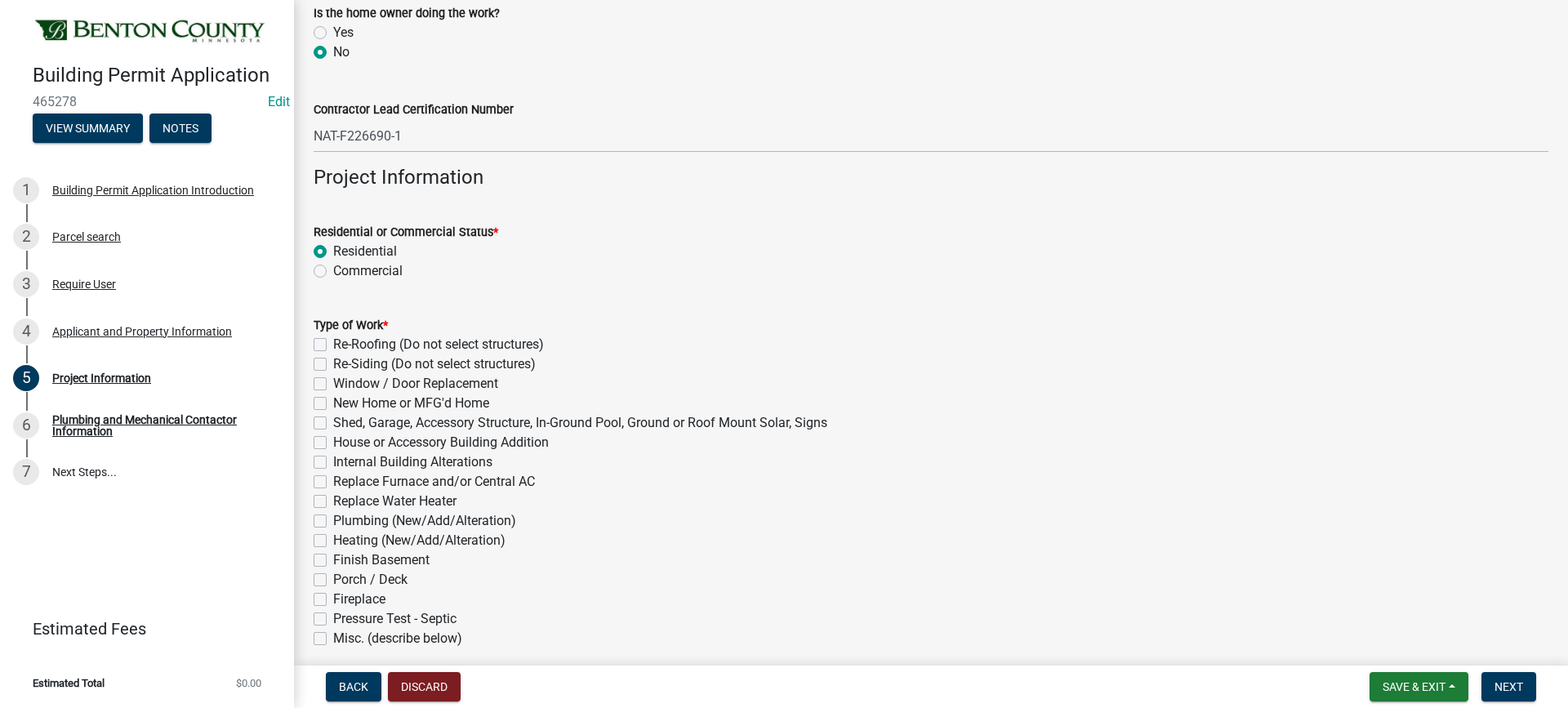
click at [333, 461] on label "Internal Building Alterations" at bounding box center [412, 462] width 159 height 19
click at [333, 461] on input "Internal Building Alterations" at bounding box center [338, 458] width 11 height 11
checkbox input "true"
checkbox input "false"
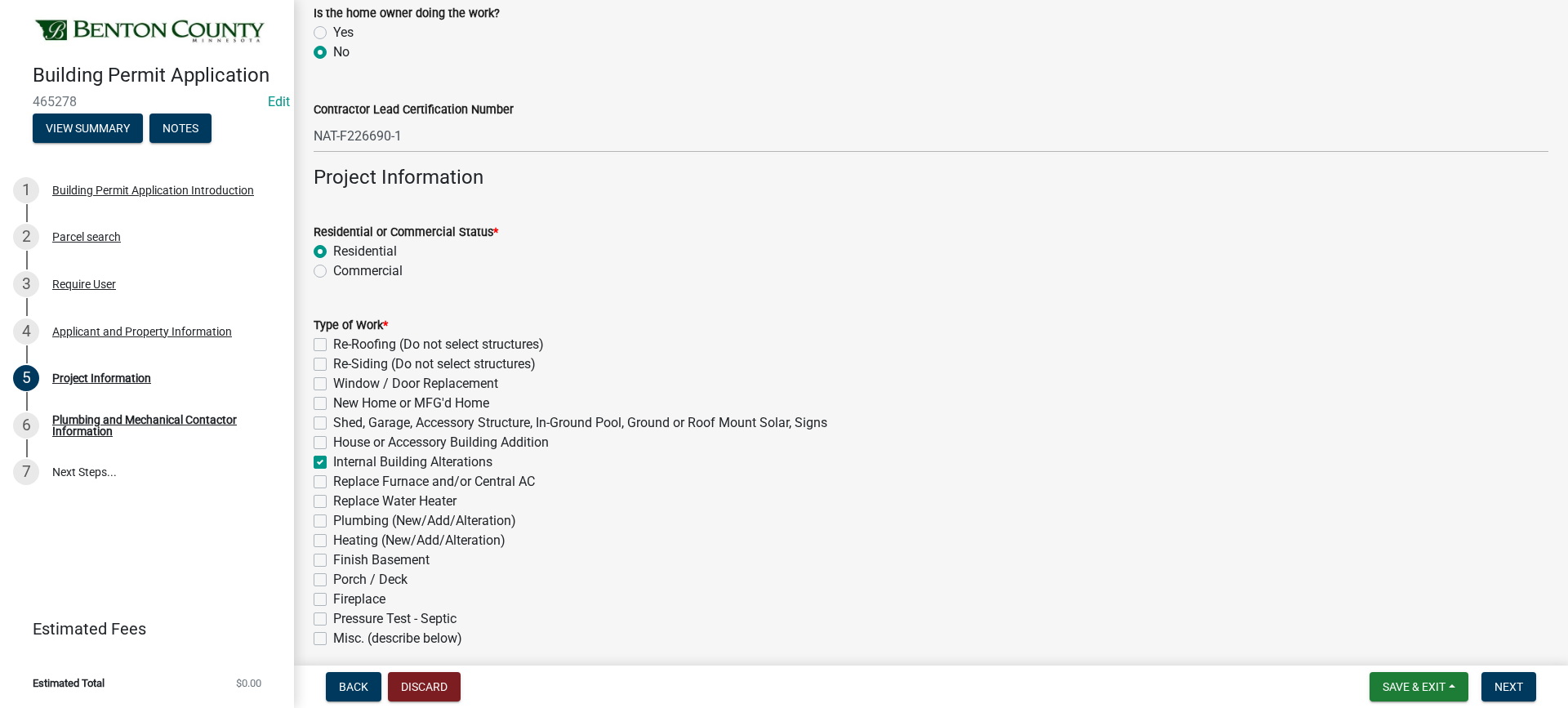
checkbox input "false"
checkbox input "true"
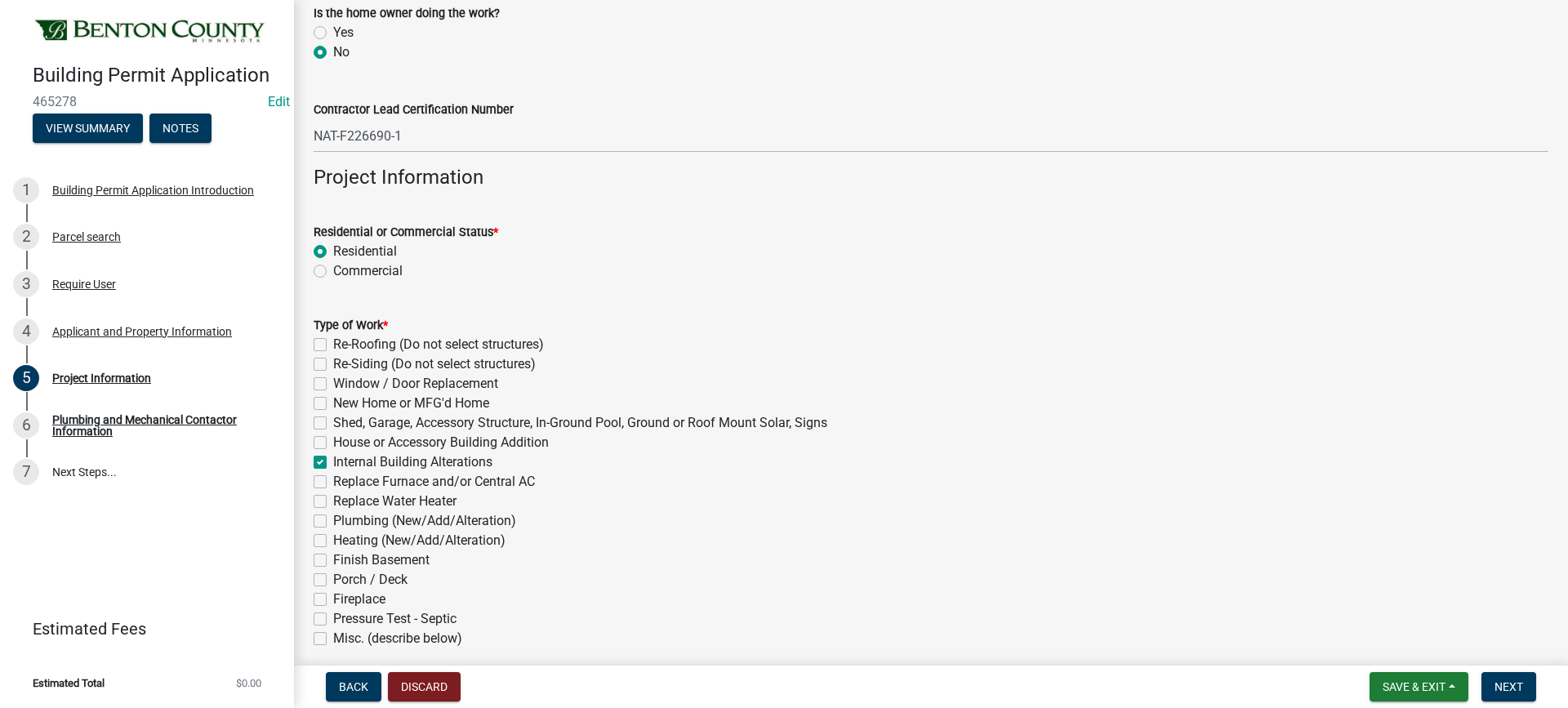
checkbox input "false"
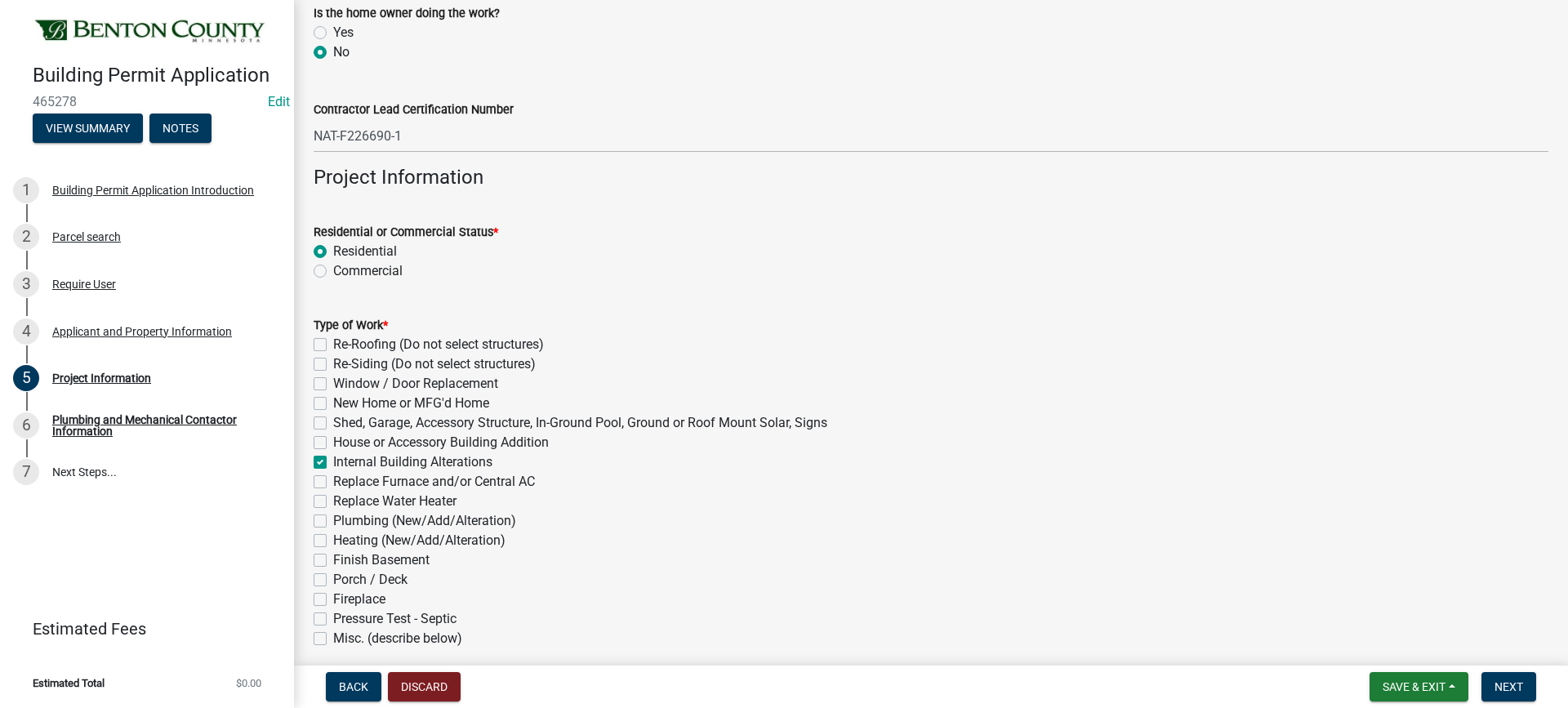
checkbox input "false"
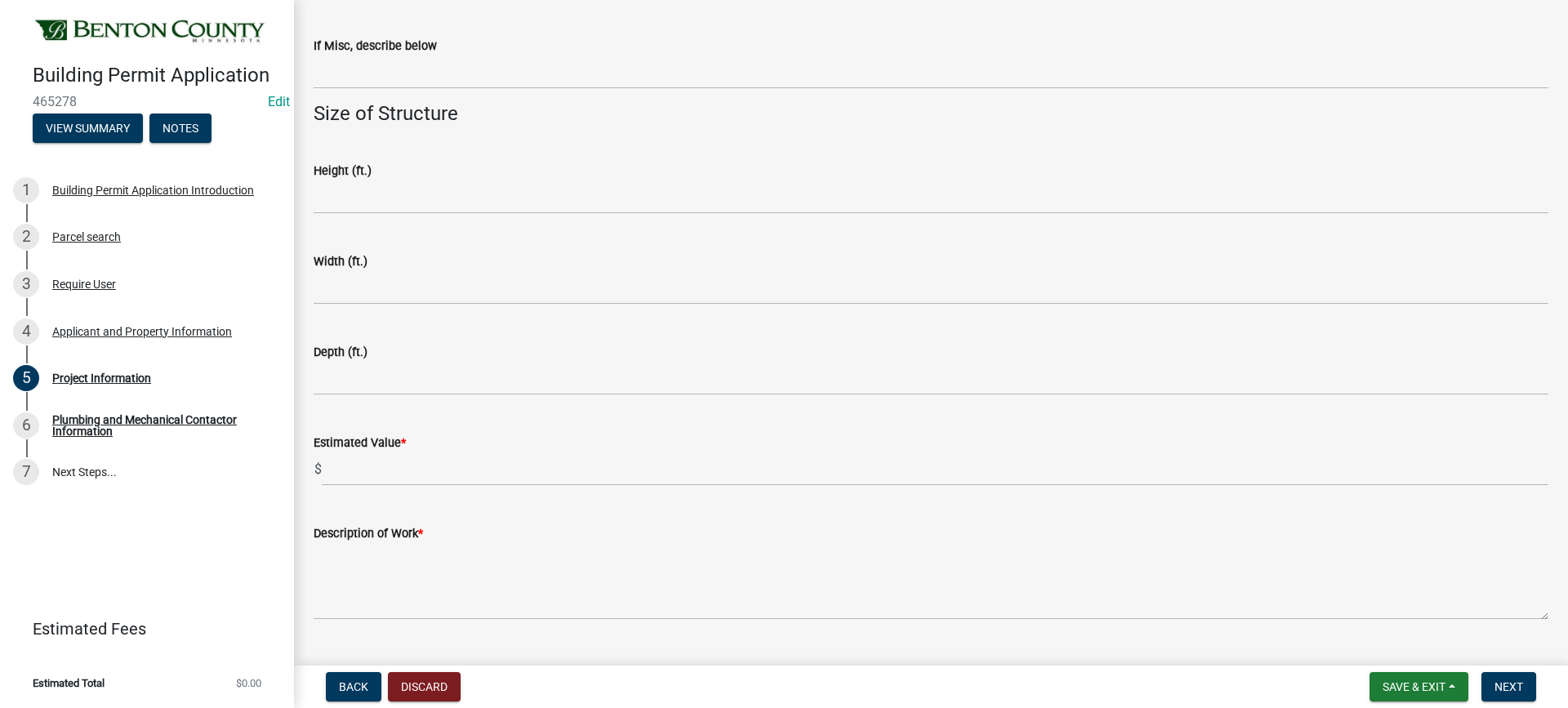
scroll to position [1015, 0]
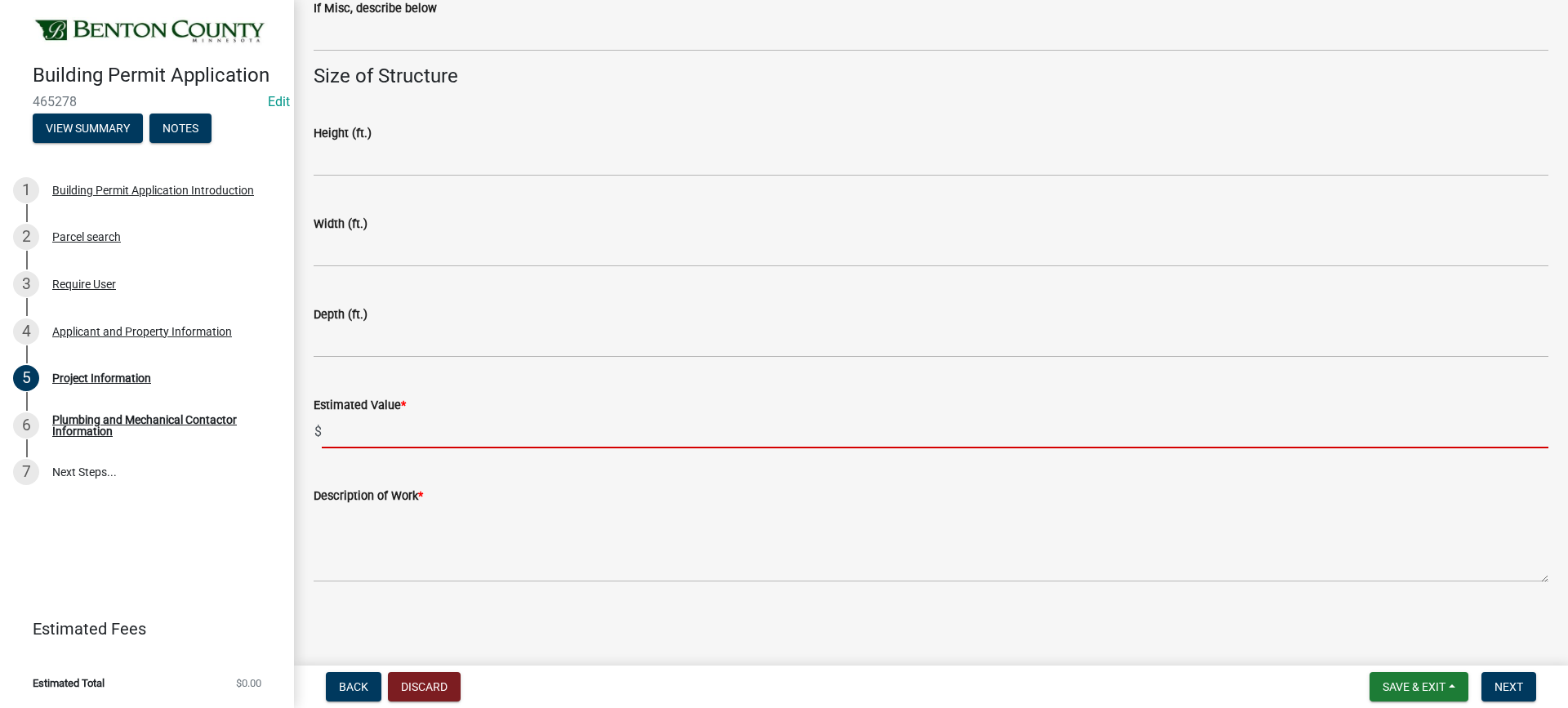
click at [346, 432] on input "text" at bounding box center [935, 432] width 1227 height 34
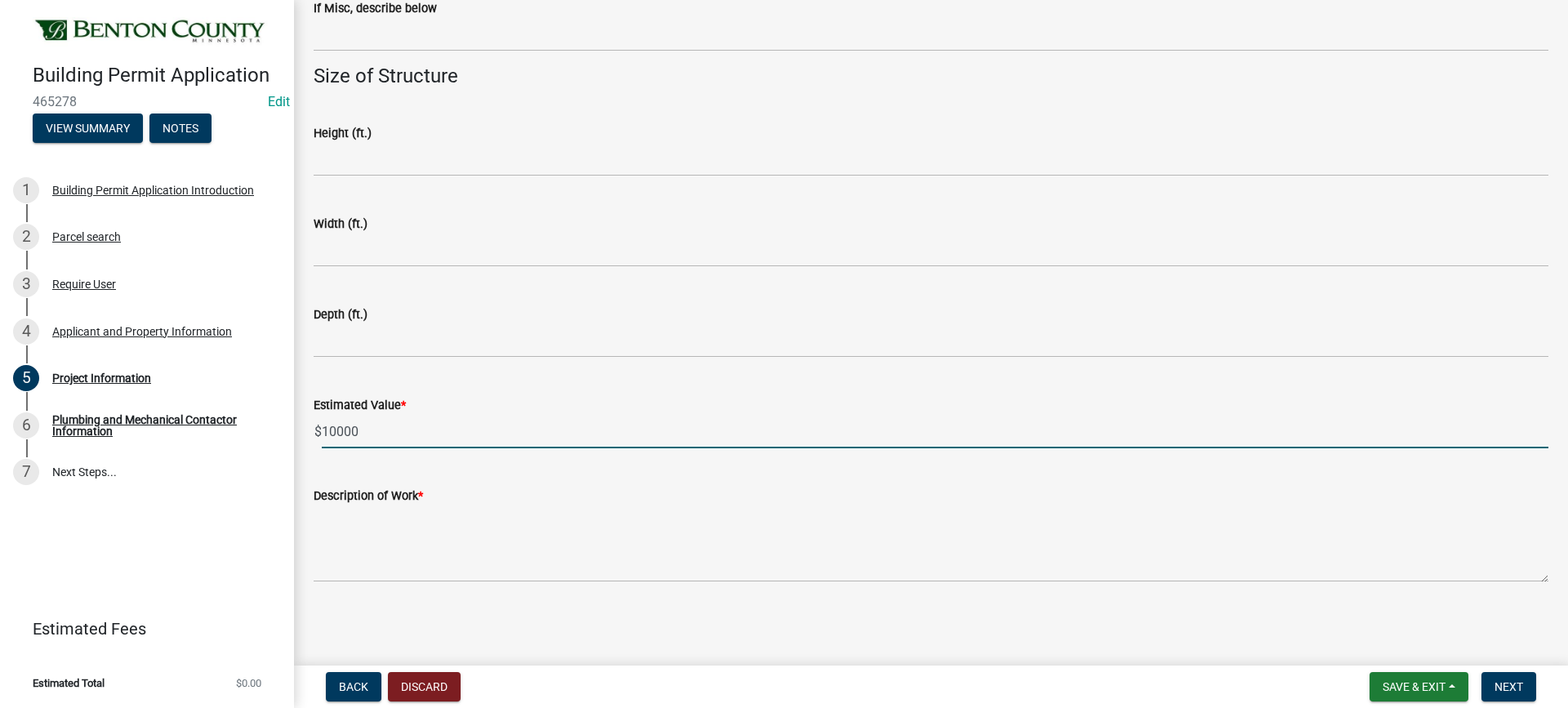
type input "10000"
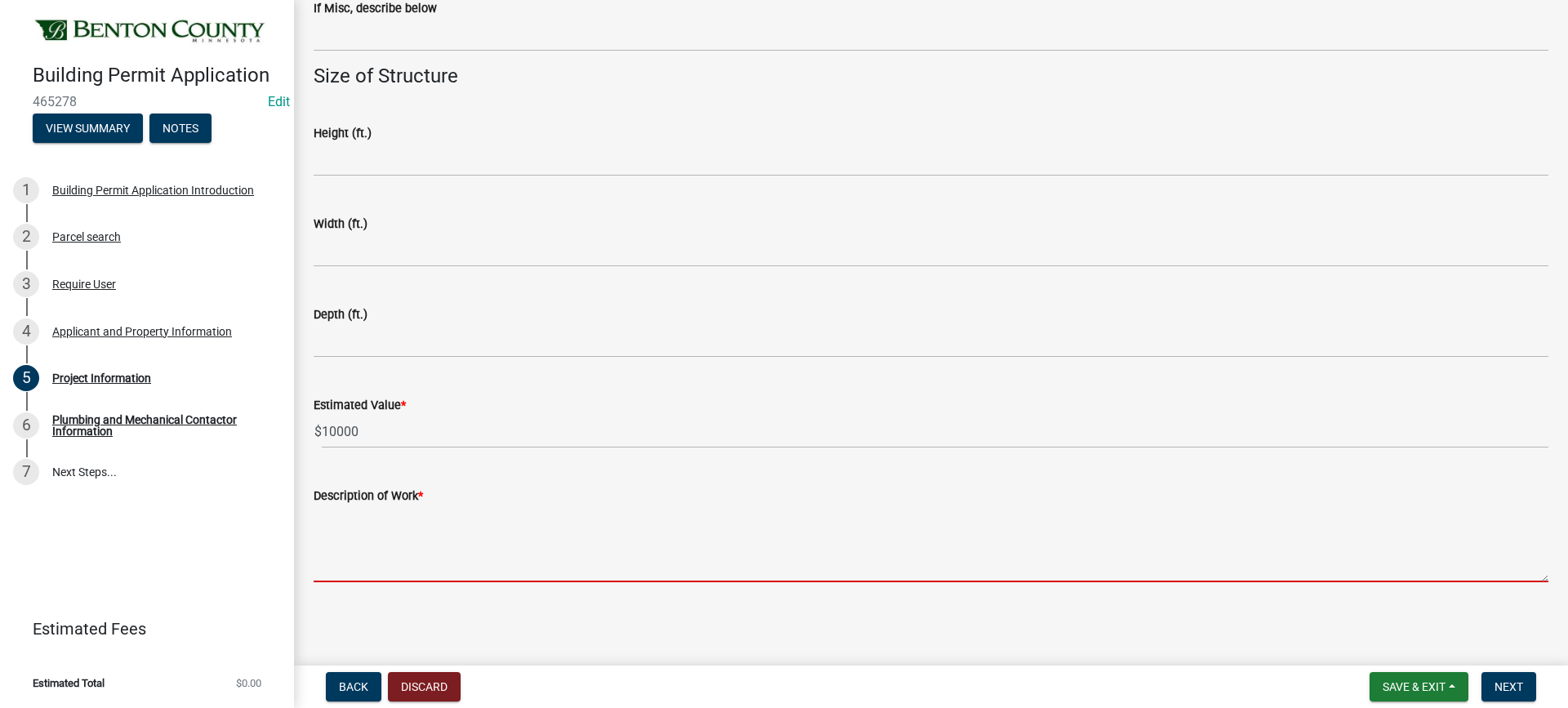
click at [473, 548] on textarea "Description of Work *" at bounding box center [931, 544] width 1235 height 77
paste textarea "Remodel Kitchen - footprint not changing. new cabinetry. clean up electrical ab…"
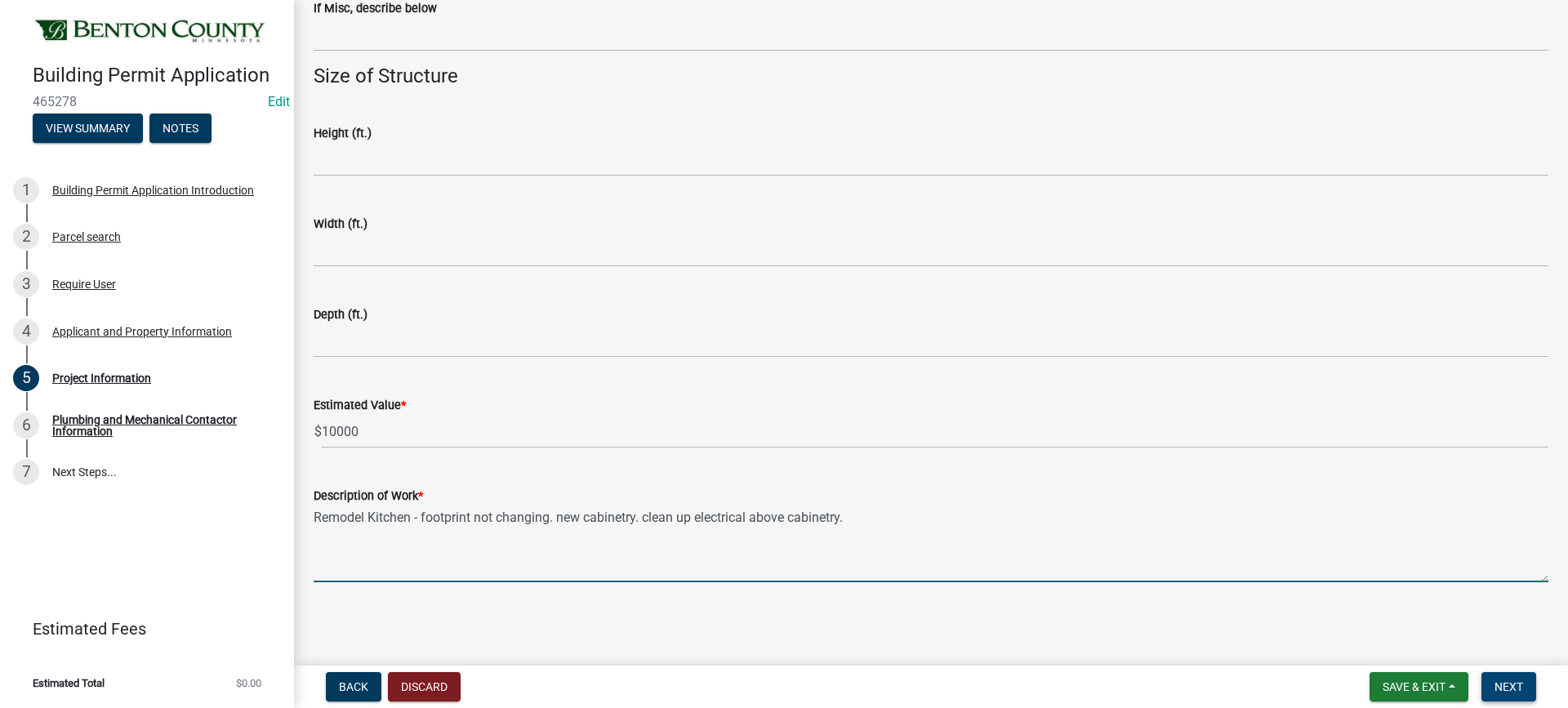
type textarea "Remodel Kitchen - footprint not changing. new cabinetry. clean up electrical ab…"
click at [1508, 681] on span "Next" at bounding box center [1509, 687] width 29 height 13
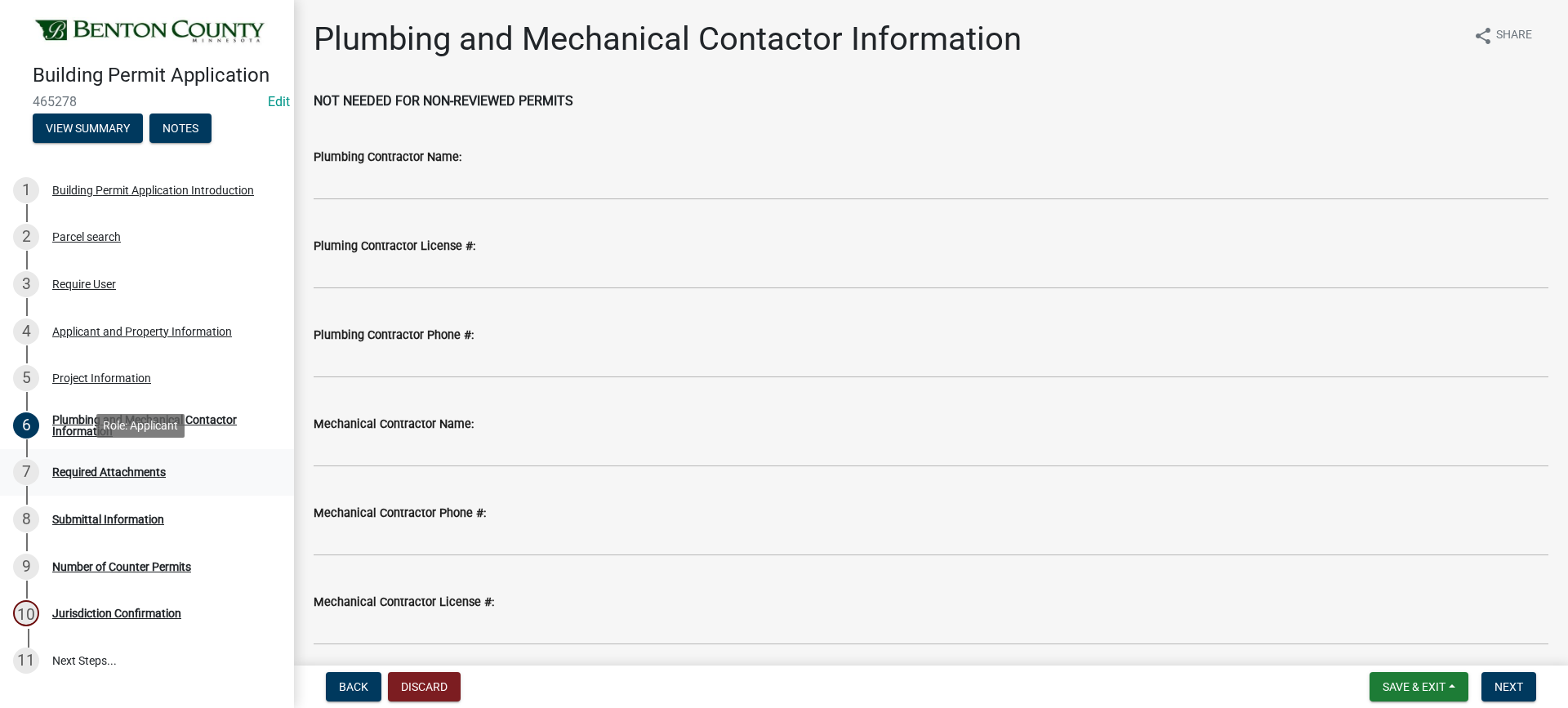
click at [81, 472] on div "Required Attachments" at bounding box center [108, 472] width 113 height 12
click at [81, 421] on div "Plumbing and Mechanical Contactor Information" at bounding box center [159, 426] width 216 height 23
click at [1510, 685] on span "Next" at bounding box center [1509, 687] width 29 height 13
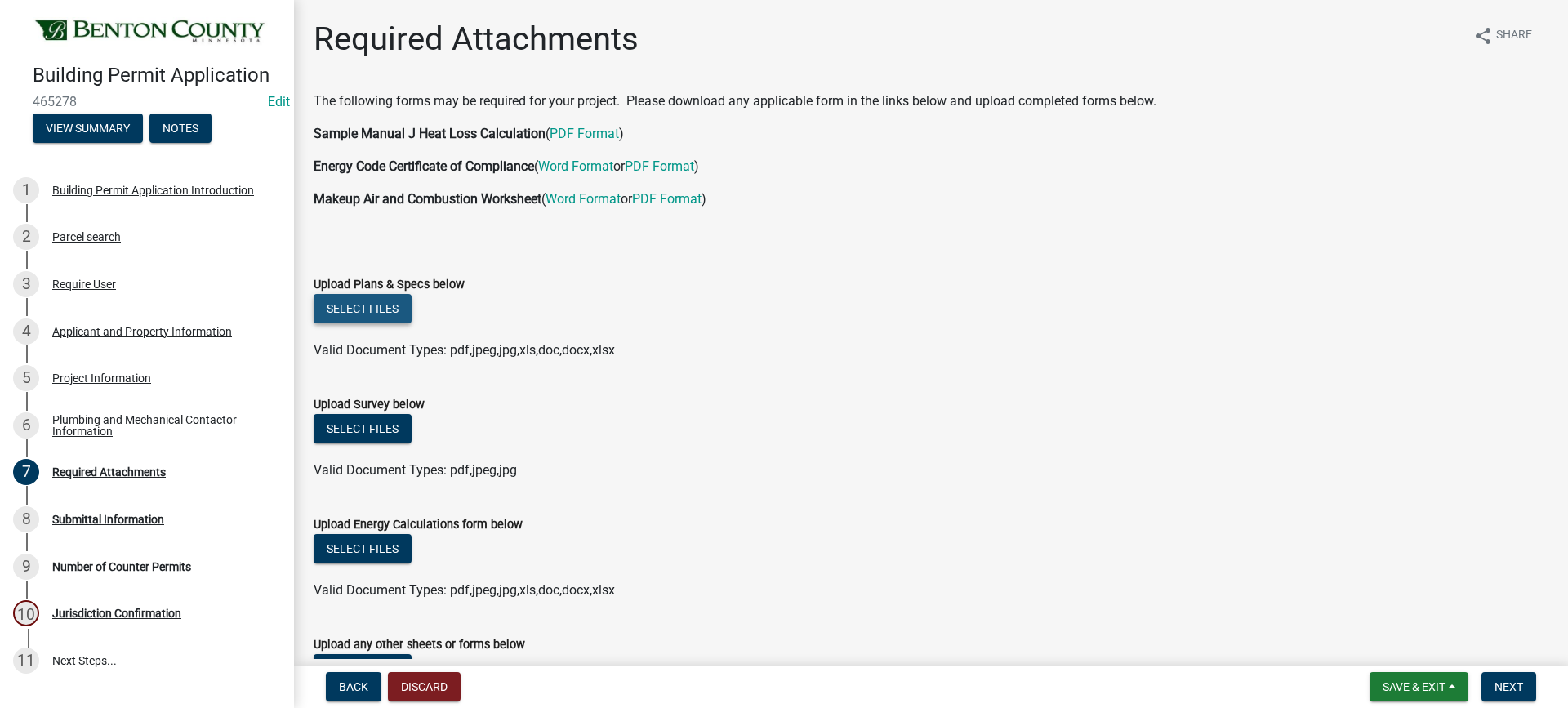
click at [364, 307] on button "Select files" at bounding box center [363, 309] width 98 height 30
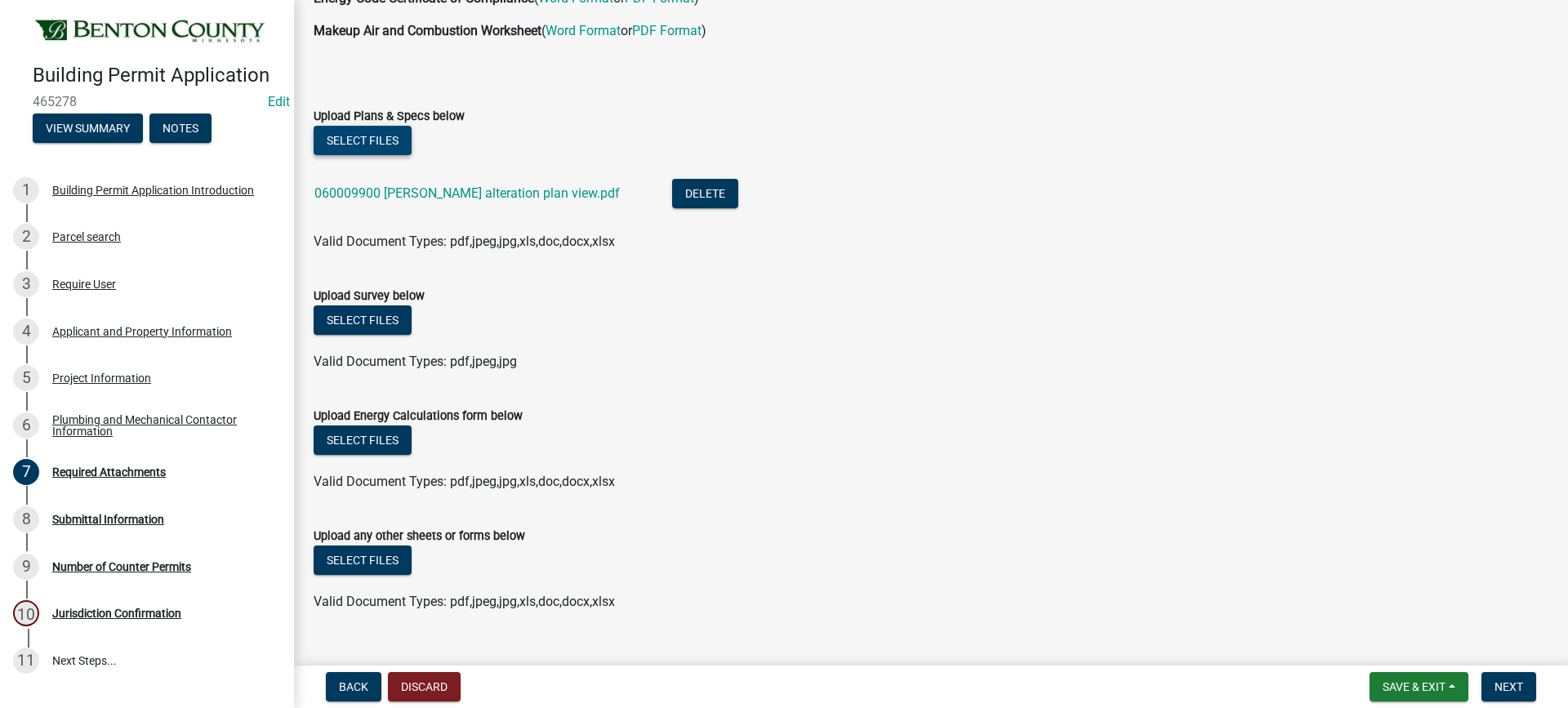
scroll to position [200, 0]
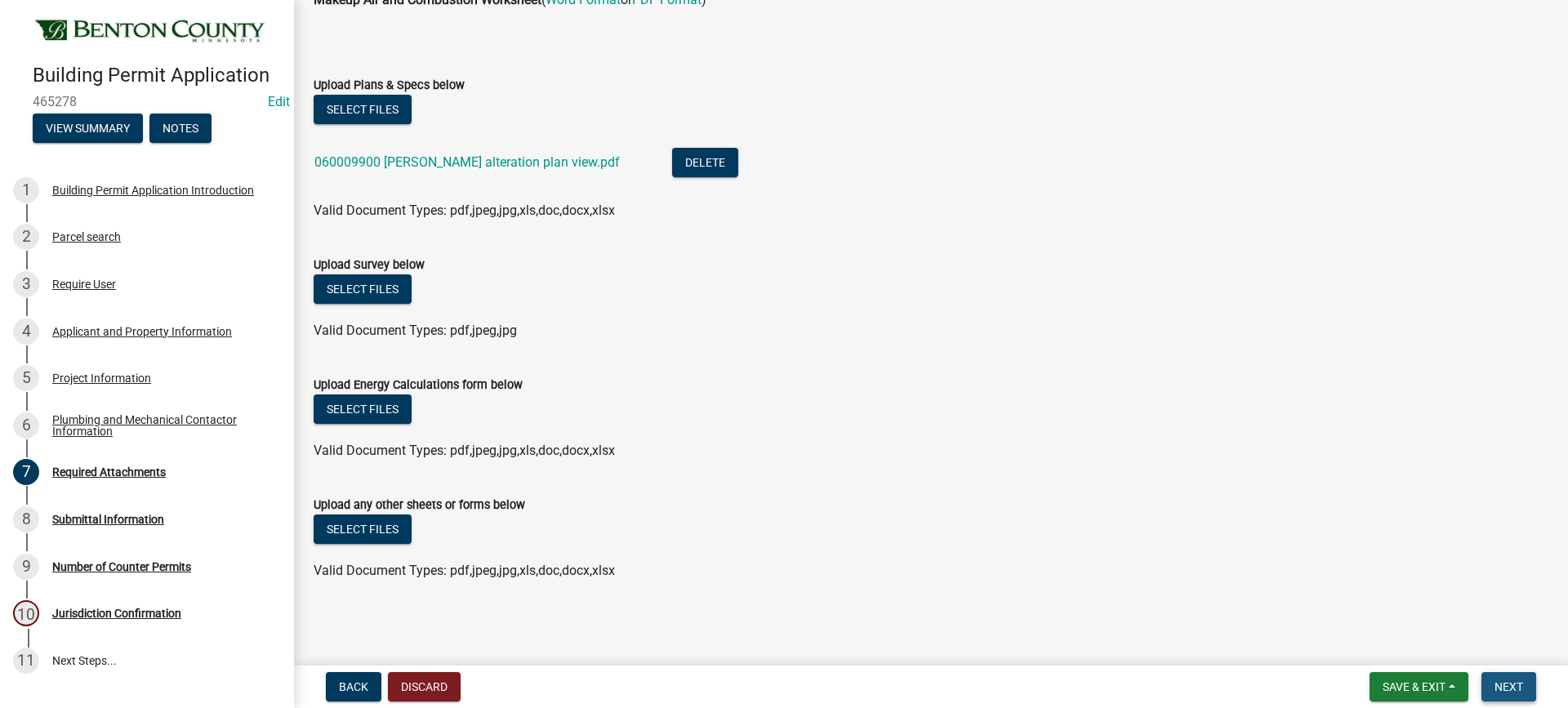
click at [1509, 685] on span "Next" at bounding box center [1509, 687] width 29 height 13
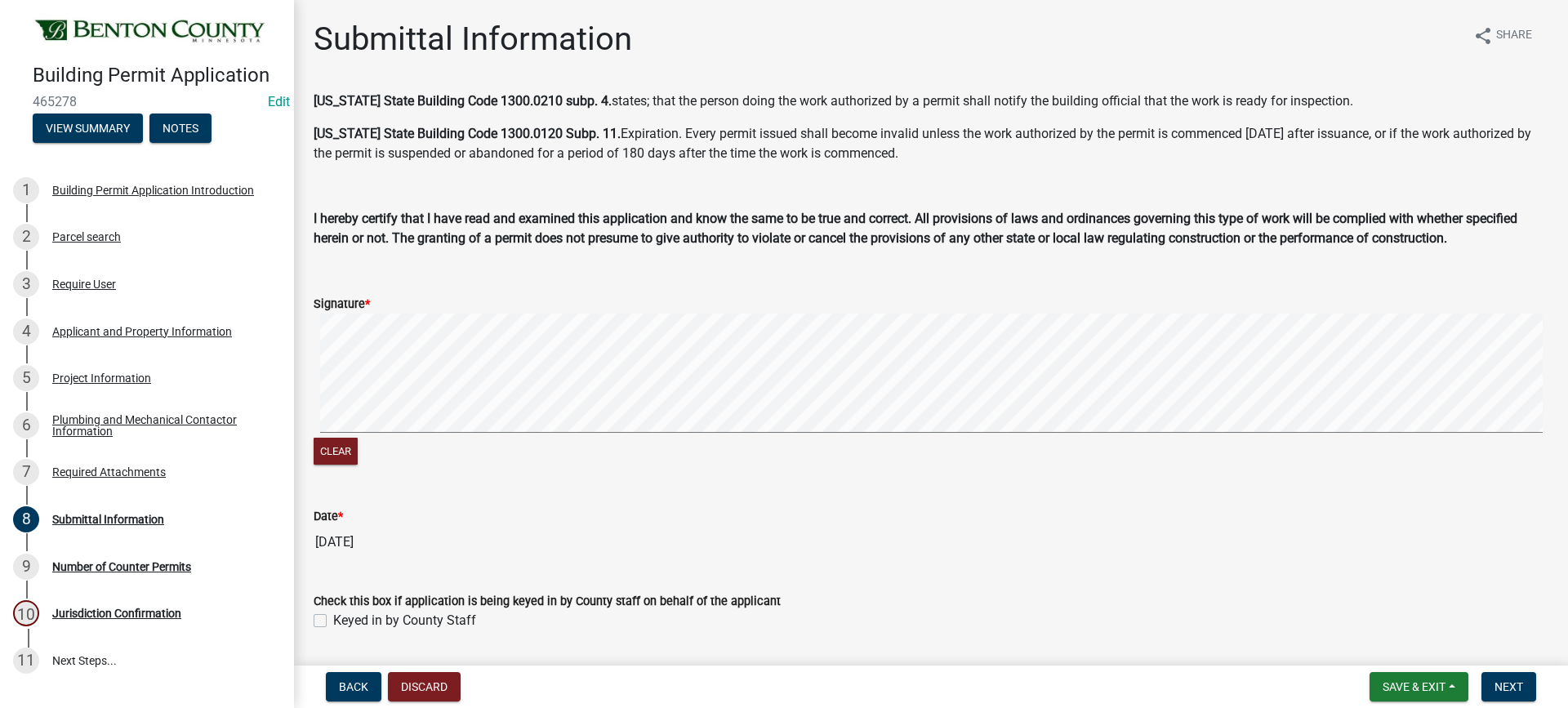
click at [460, 437] on signature-pad at bounding box center [931, 375] width 1235 height 124
click at [683, 434] on signature-pad at bounding box center [931, 375] width 1235 height 124
click at [1512, 691] on span "Next" at bounding box center [1509, 687] width 29 height 13
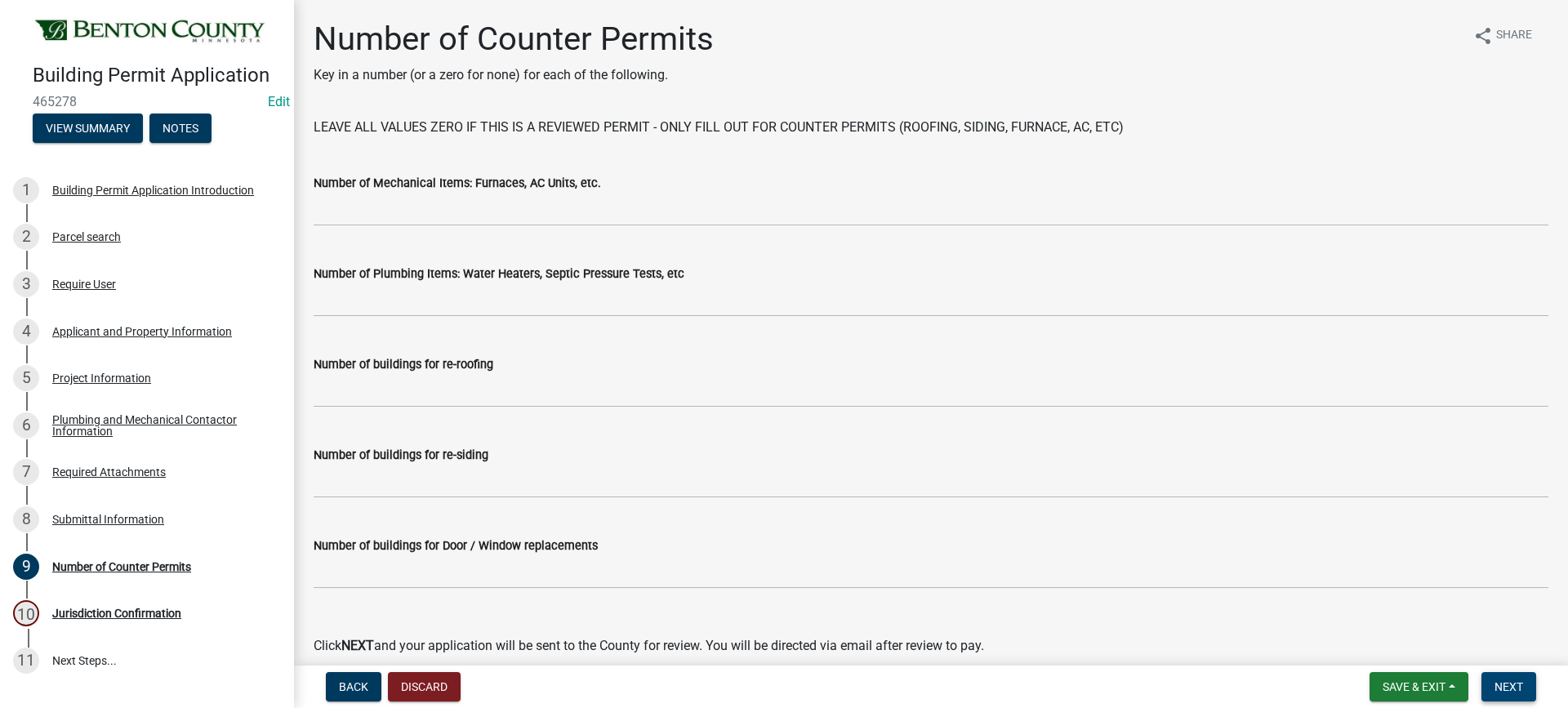
click at [1521, 691] on span "Next" at bounding box center [1509, 687] width 29 height 13
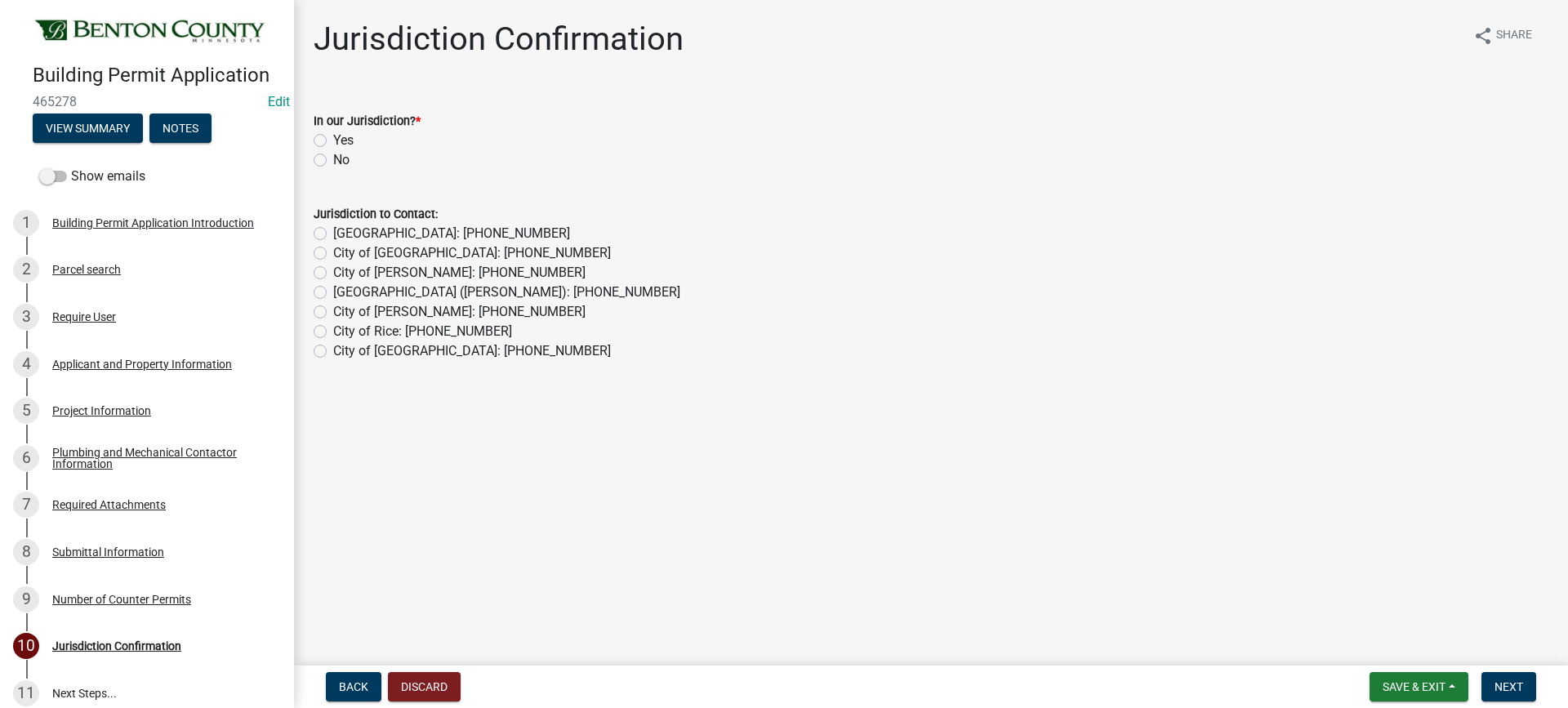
click at [333, 140] on label "Yes" at bounding box center [342, 140] width 20 height 19
click at [333, 140] on input "Yes" at bounding box center [338, 135] width 11 height 11
radio input "true"
click at [1511, 692] on span "Next" at bounding box center [1509, 687] width 29 height 13
